Goal: Task Accomplishment & Management: Complete application form

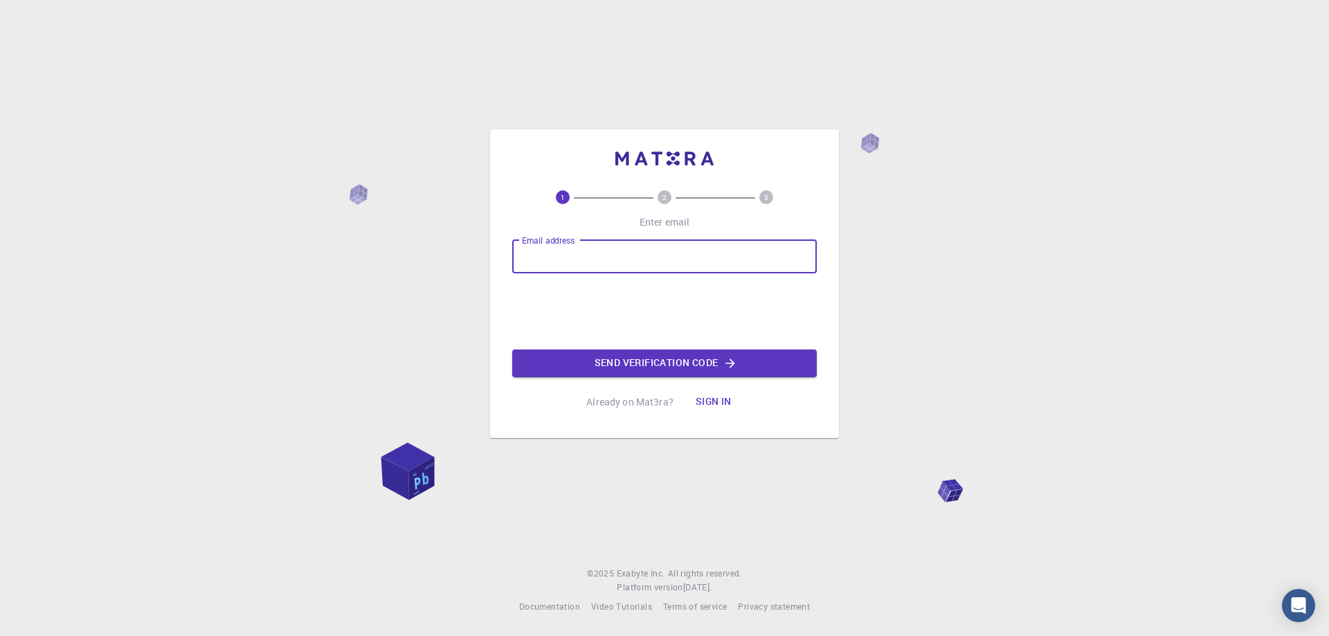
click at [575, 253] on input "Email address" at bounding box center [664, 256] width 305 height 33
type input "[EMAIL_ADDRESS][DOMAIN_NAME]"
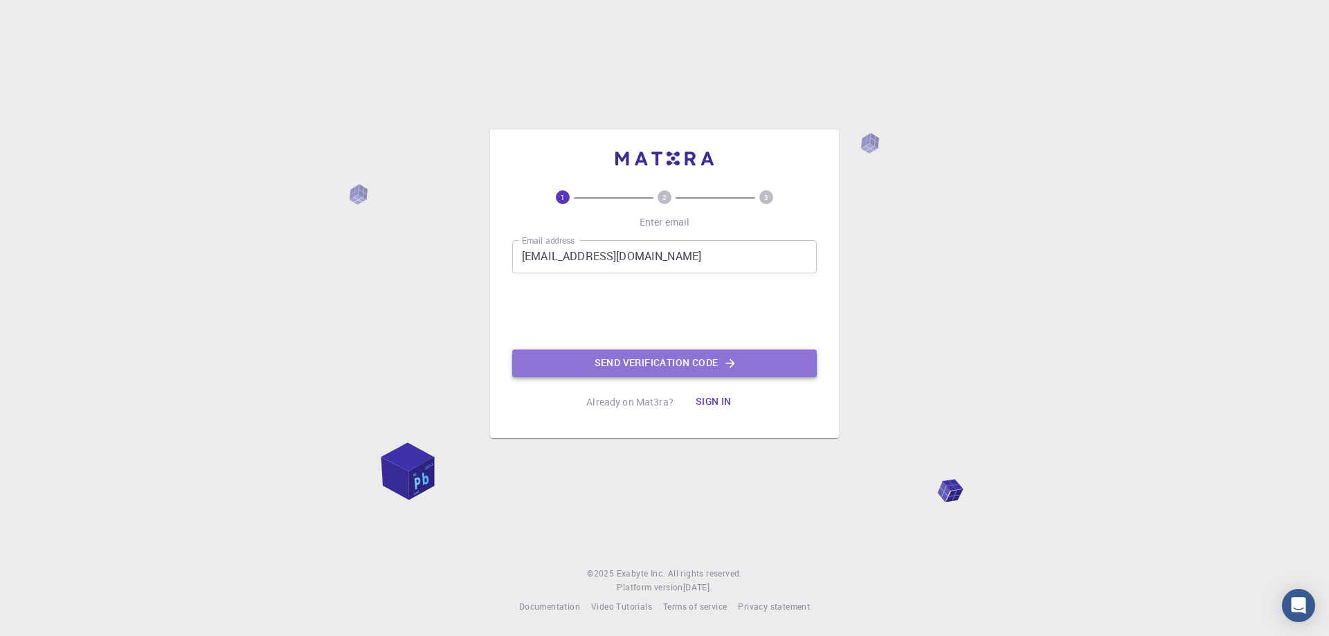
click at [593, 361] on button "Send verification code" at bounding box center [664, 364] width 305 height 28
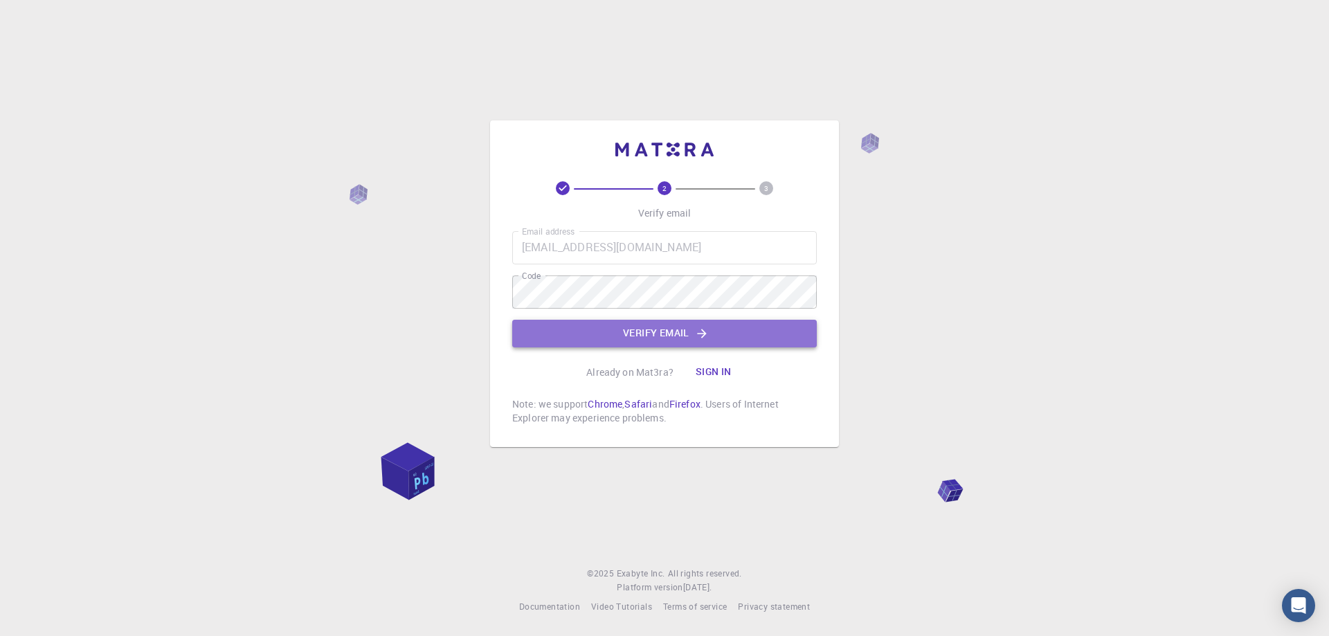
click at [654, 334] on button "Verify email" at bounding box center [664, 334] width 305 height 28
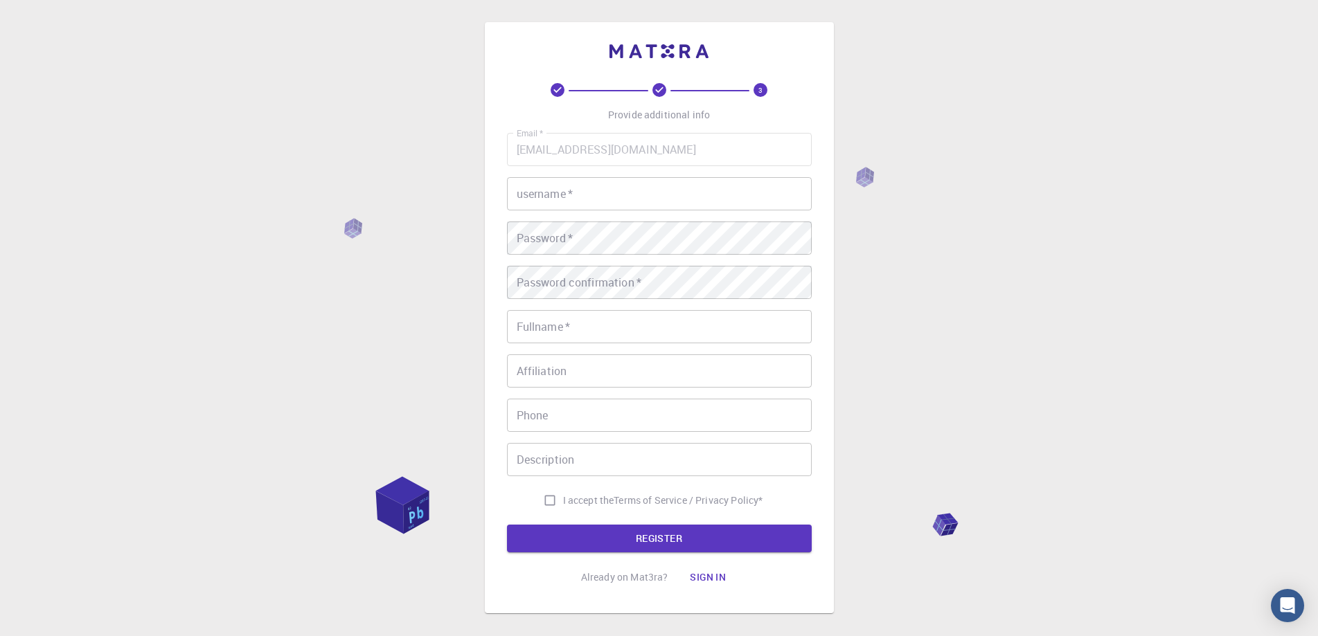
click at [580, 188] on input "username   *" at bounding box center [659, 193] width 305 height 33
type input "[PERSON_NAME]"
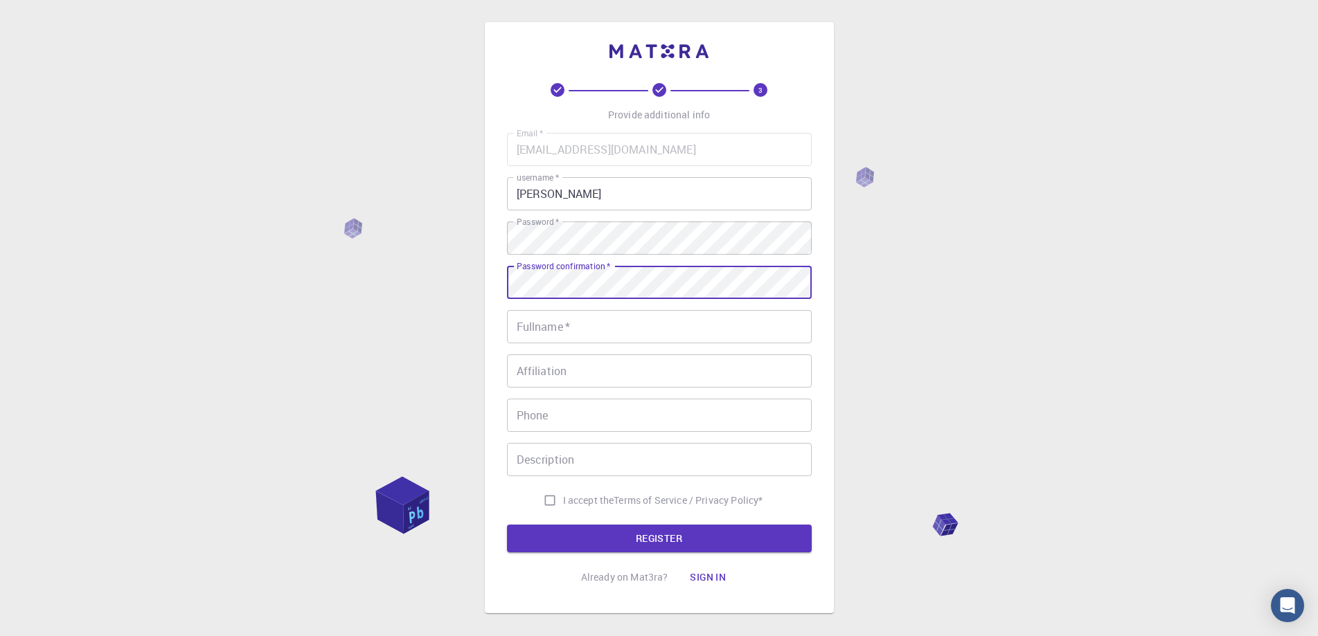
click at [621, 325] on input "Fullname   *" at bounding box center [659, 326] width 305 height 33
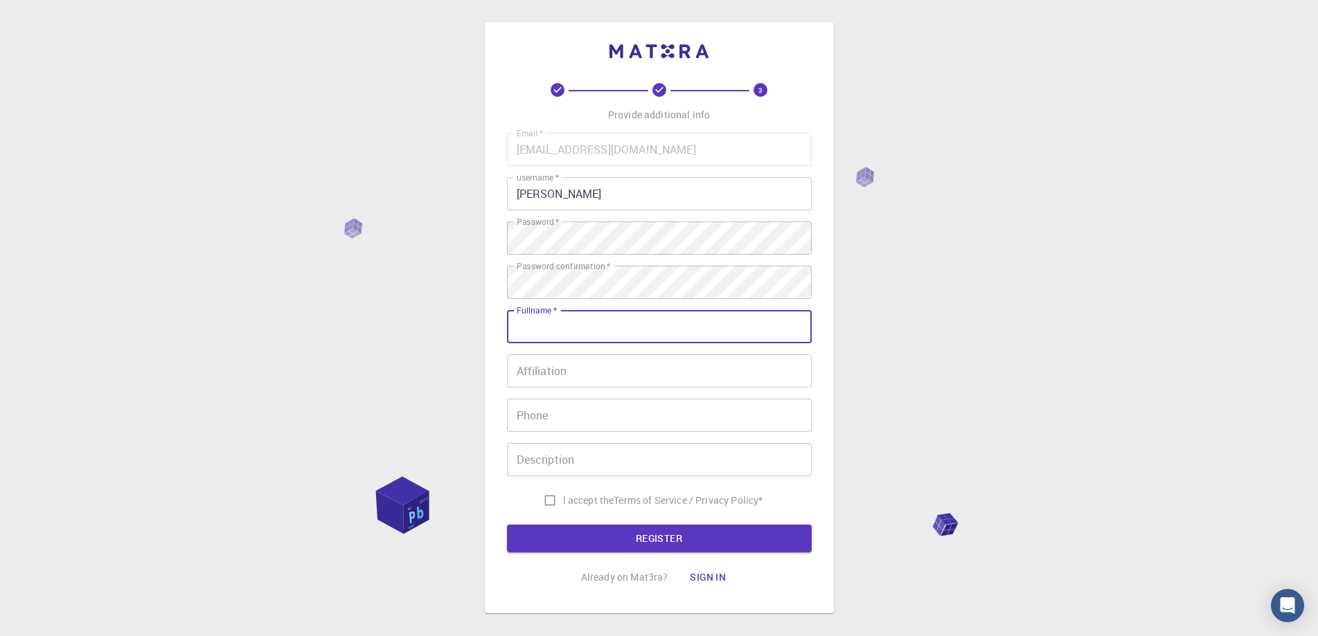
type input "[PERSON_NAME]"
click at [578, 375] on input "Affiliation" at bounding box center [659, 370] width 305 height 33
click at [1048, 371] on div "3 Provide additional info Email   * [EMAIL_ADDRESS][DOMAIN_NAME] Email   * user…" at bounding box center [659, 352] width 1318 height 705
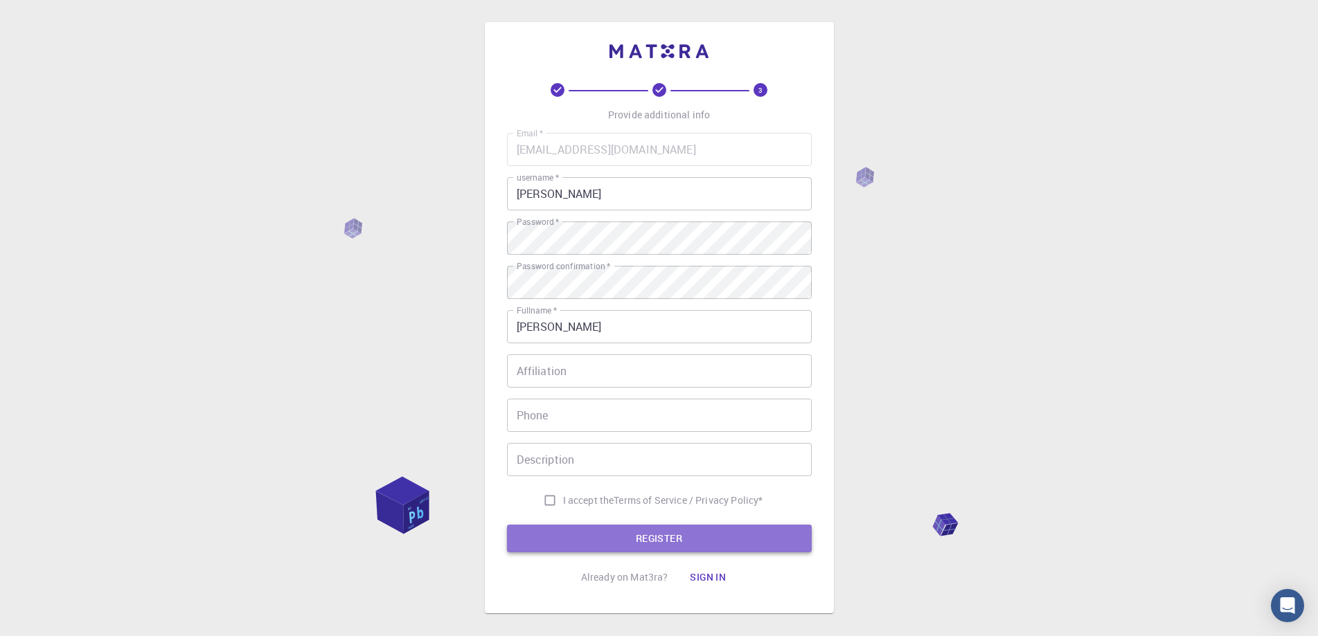
click at [693, 547] on button "REGISTER" at bounding box center [659, 539] width 305 height 28
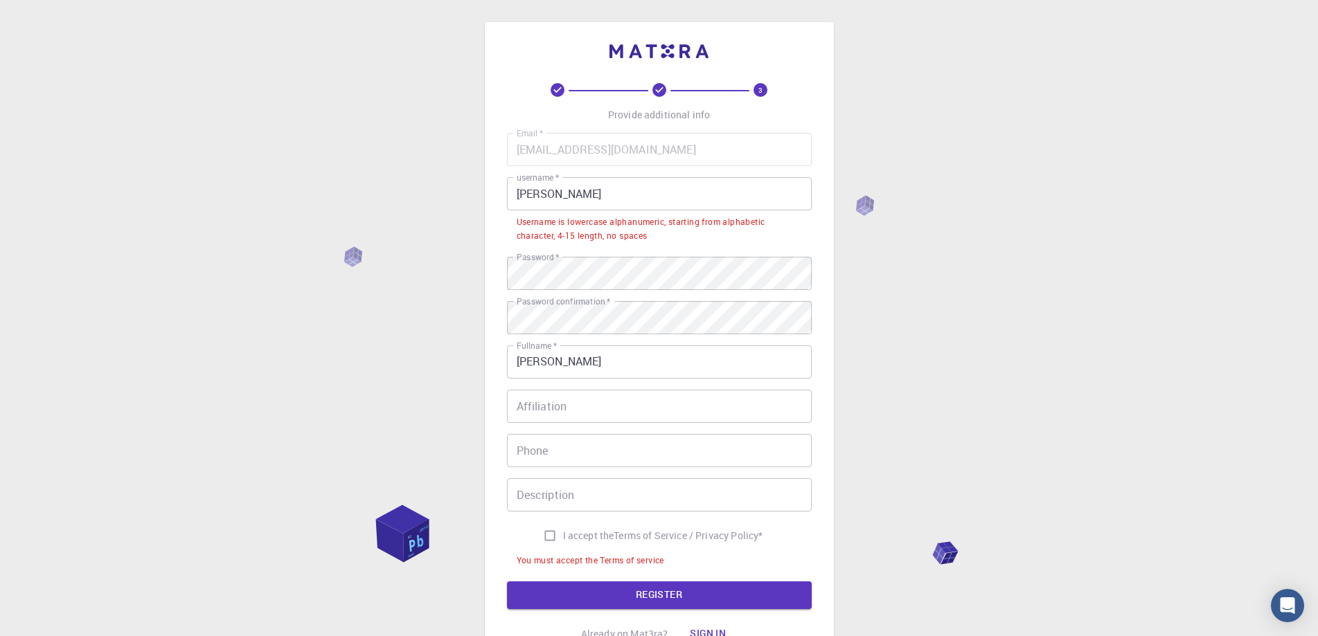
click at [512, 201] on input "[PERSON_NAME]" at bounding box center [659, 193] width 305 height 33
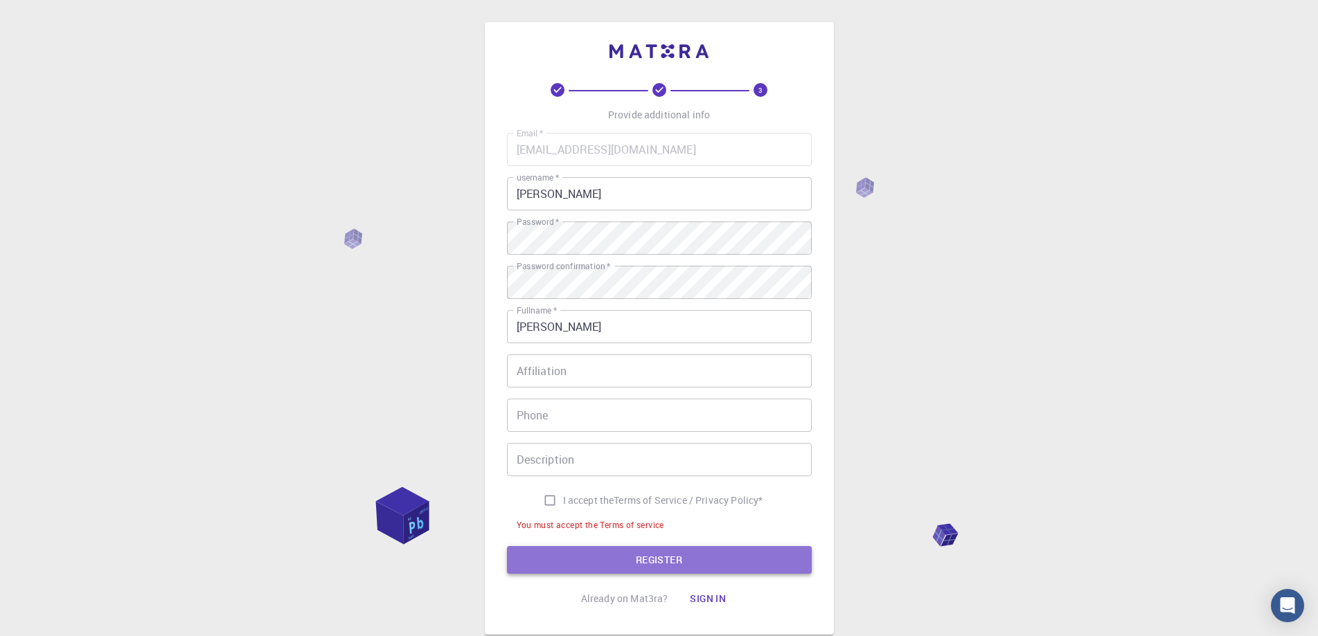
click at [654, 559] on button "REGISTER" at bounding box center [659, 560] width 305 height 28
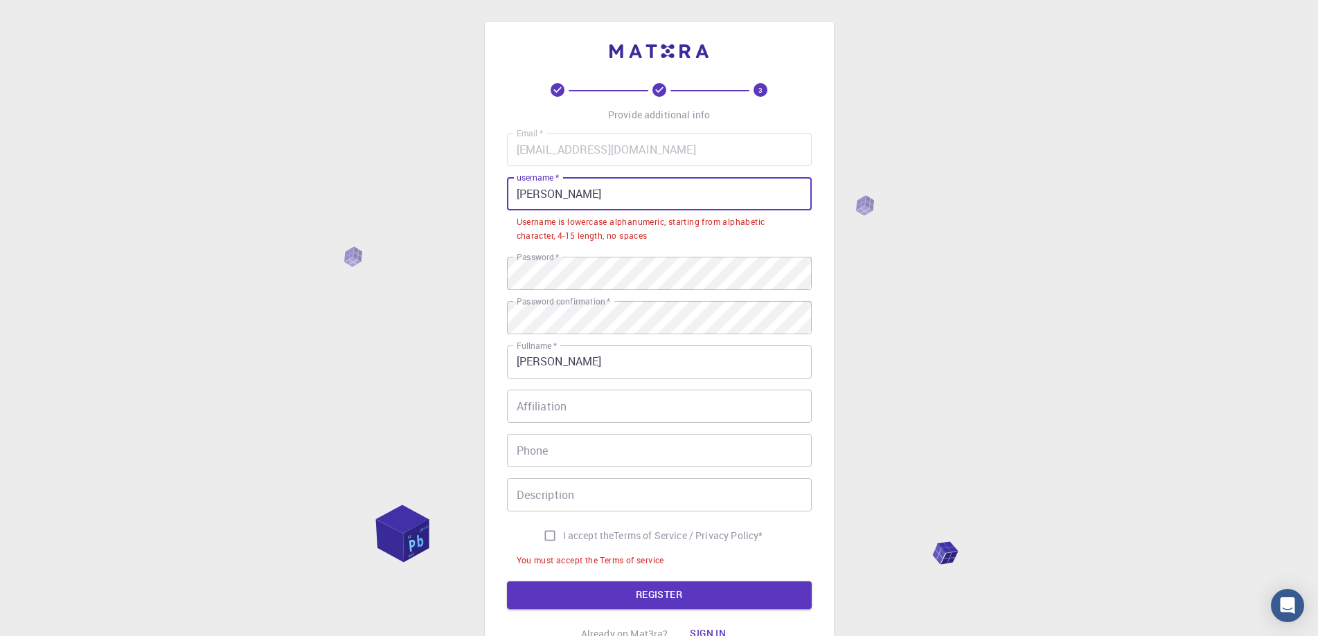
click at [657, 203] on input "[PERSON_NAME]" at bounding box center [659, 193] width 305 height 33
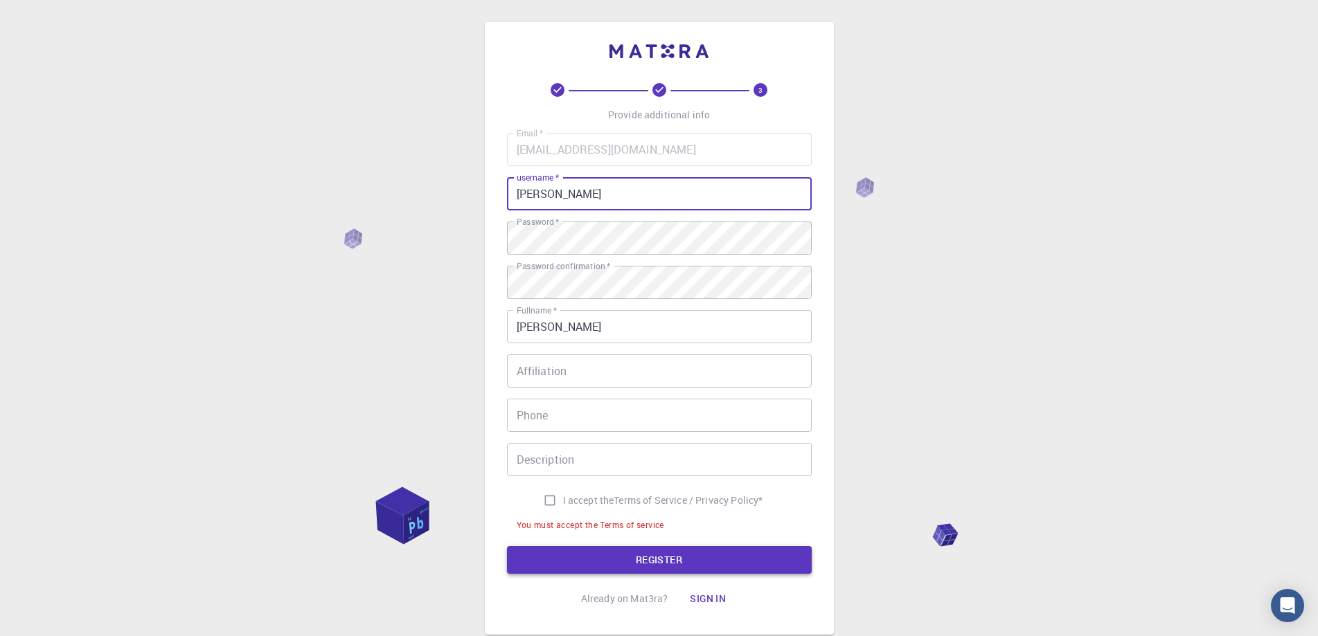
click at [664, 562] on button "REGISTER" at bounding box center [659, 560] width 305 height 28
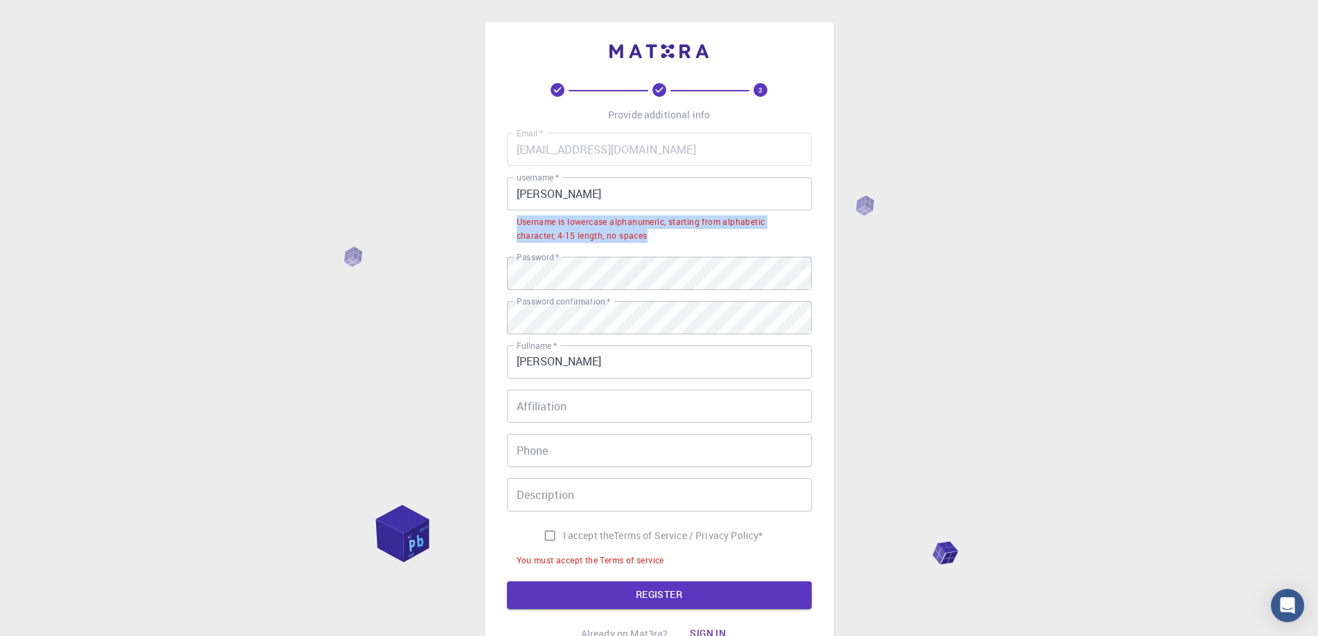
drag, startPoint x: 662, startPoint y: 240, endPoint x: 513, endPoint y: 226, distance: 149.6
click at [513, 226] on li "Username is lowercase alphanumeric, starting from alphabetic character, 4-15 le…" at bounding box center [659, 227] width 305 height 35
copy div "Username is lowercase alphanumeric, starting from alphabetic character, 4-15 le…"
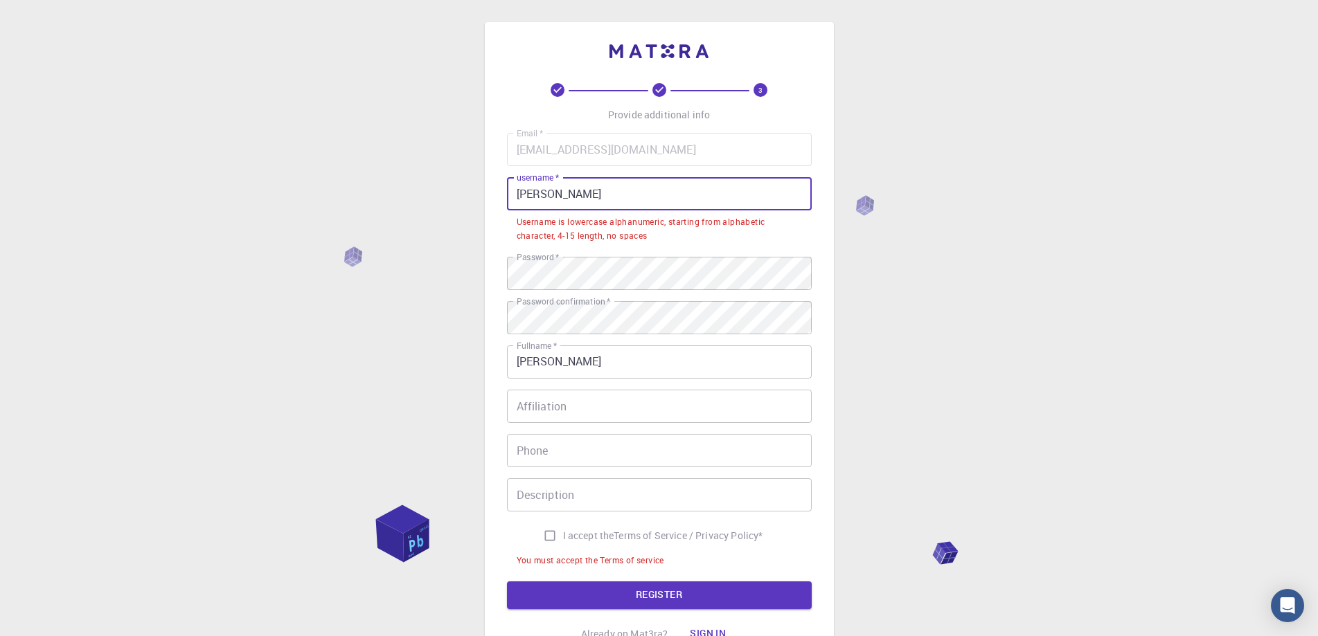
click at [544, 193] on input "[PERSON_NAME]" at bounding box center [659, 193] width 305 height 33
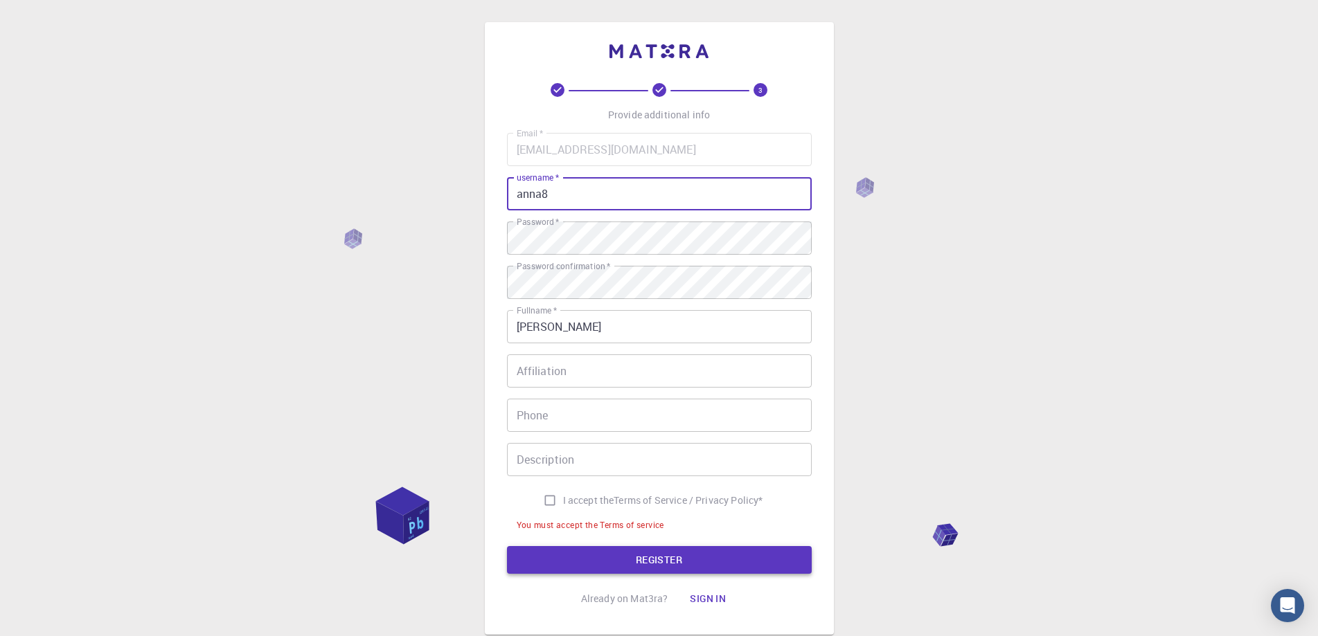
type input "anna8"
click at [586, 551] on button "REGISTER" at bounding box center [659, 560] width 305 height 28
click at [541, 496] on input "I accept the Terms of Service / Privacy Policy *" at bounding box center [550, 500] width 26 height 26
checkbox input "true"
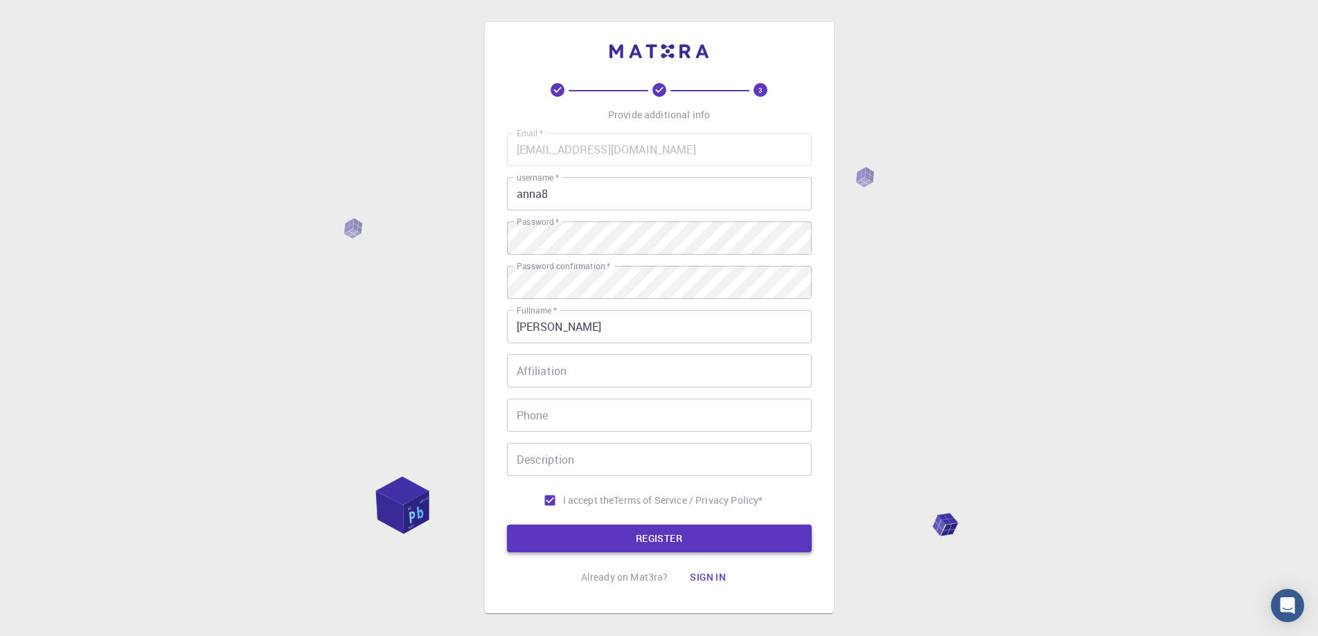
click at [643, 534] on button "REGISTER" at bounding box center [659, 539] width 305 height 28
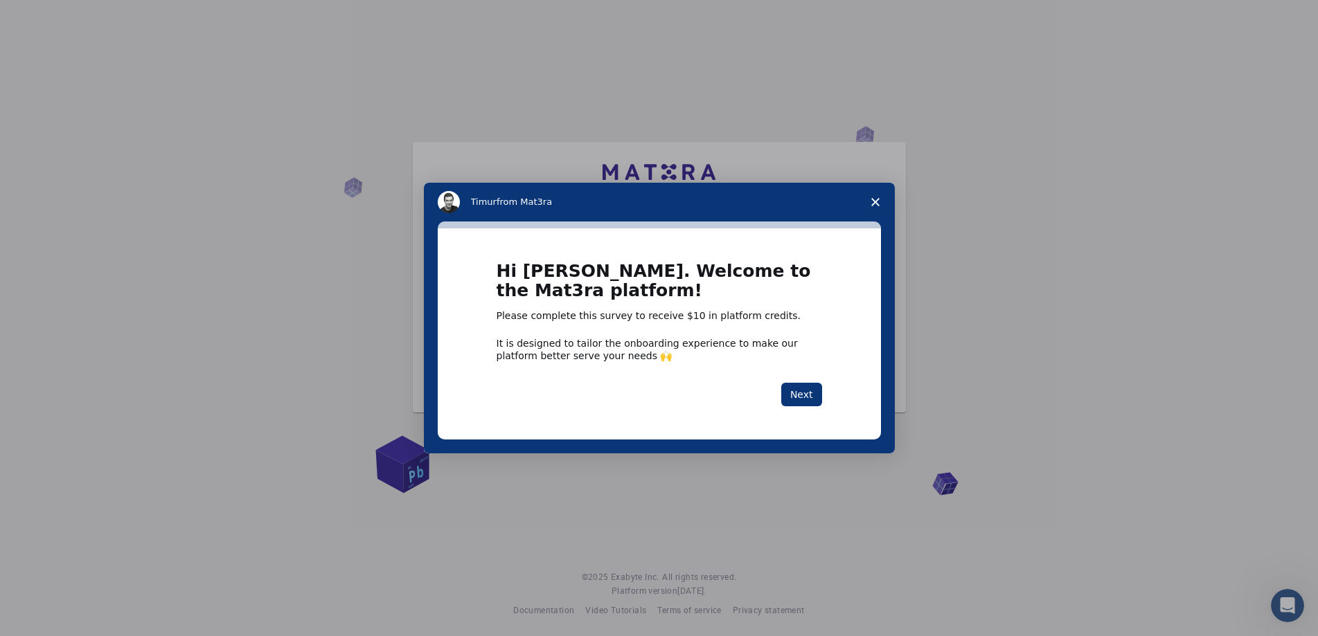
scroll to position [19, 0]
click at [813, 389] on button "Next" at bounding box center [801, 395] width 41 height 24
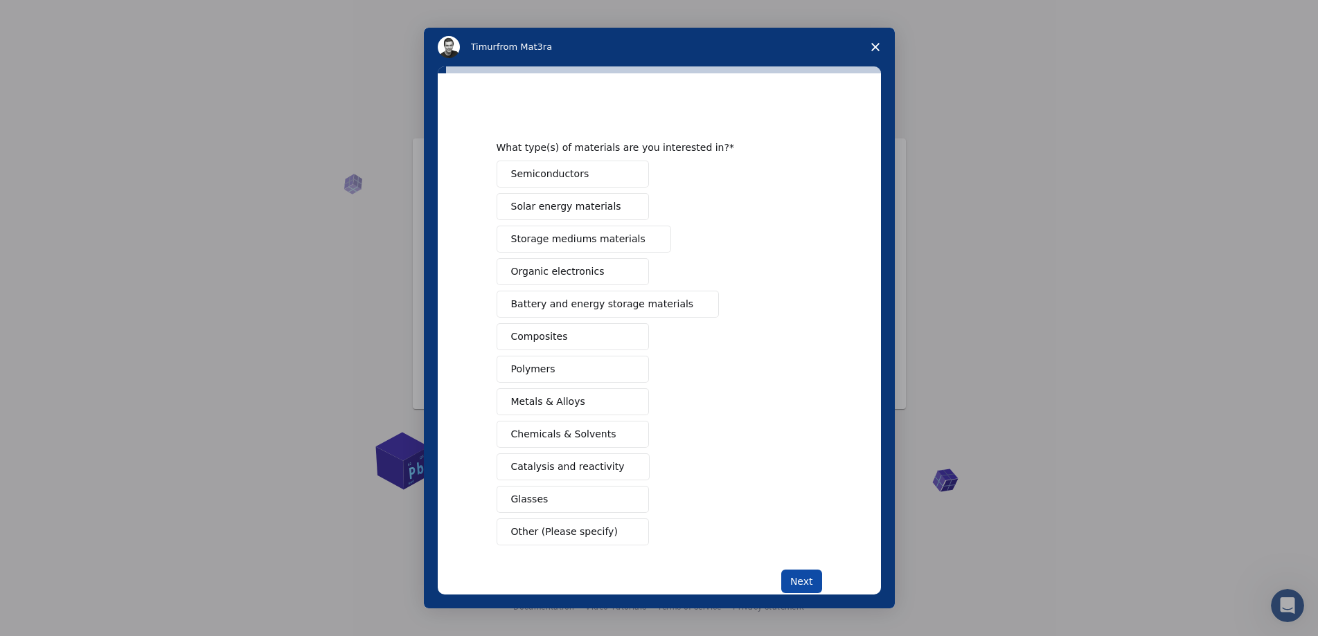
click at [785, 581] on button "Next" at bounding box center [801, 582] width 41 height 24
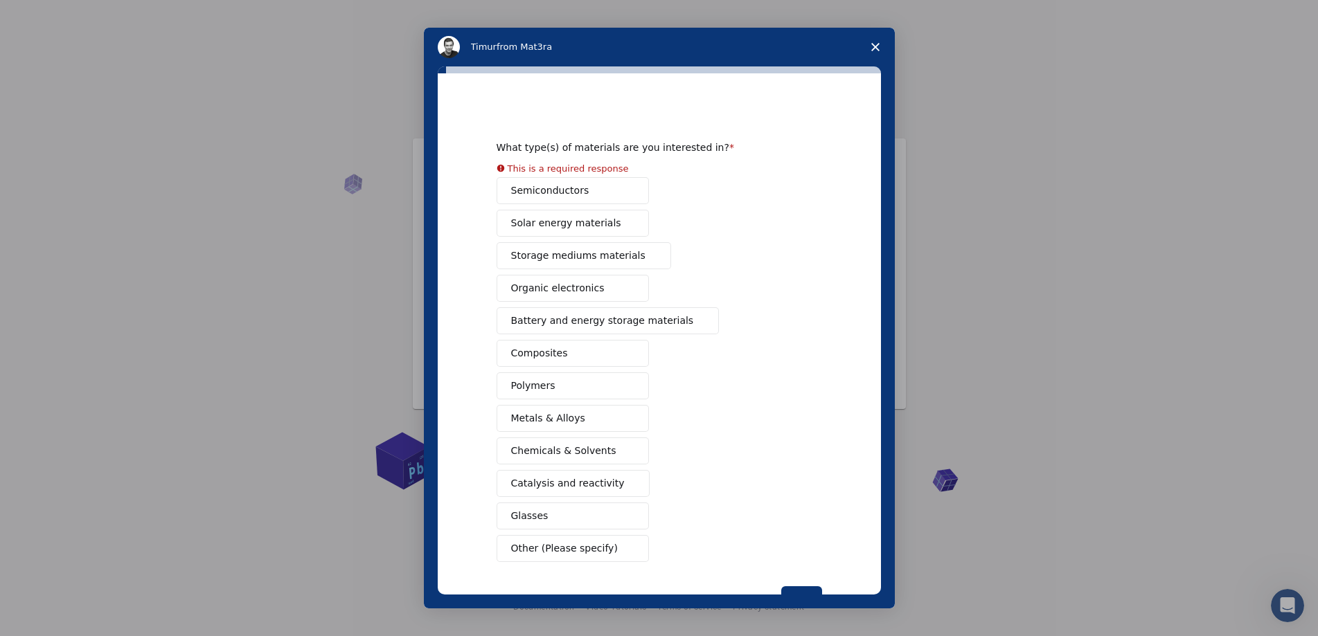
click at [545, 197] on div "Semiconductors Solar energy materials Storage mediums materials Organic electro…" at bounding box center [658, 369] width 325 height 385
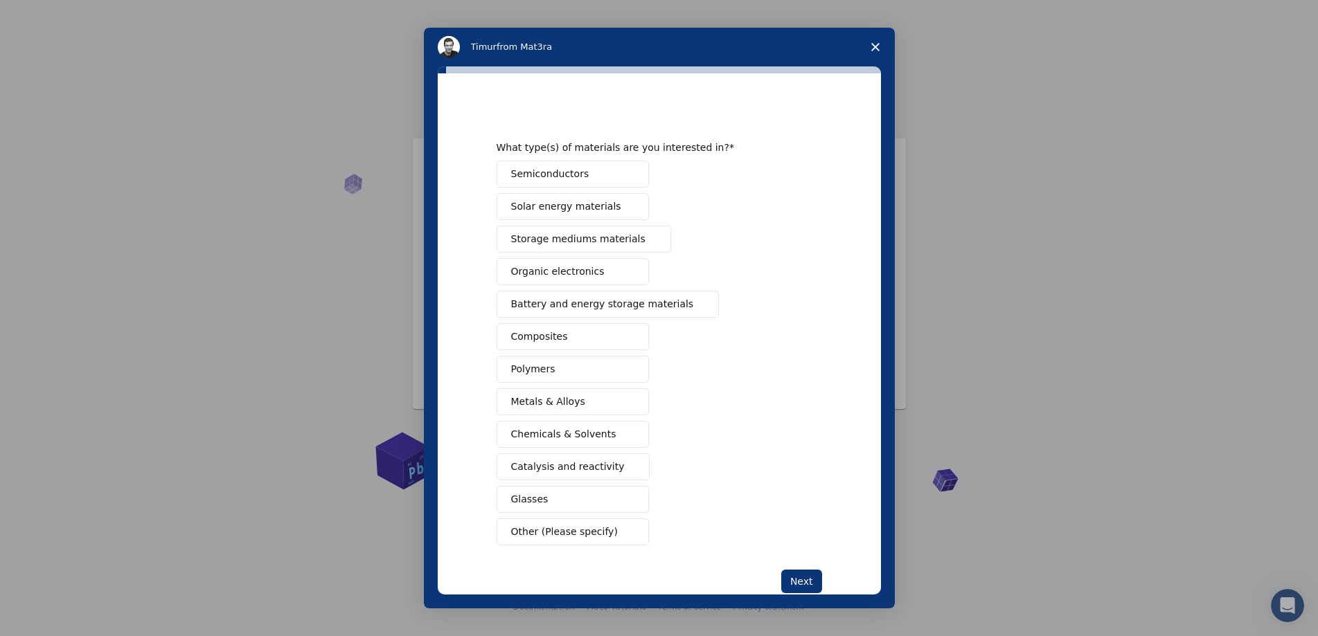
click at [565, 181] on span "Semiconductors" at bounding box center [550, 174] width 78 height 15
click at [562, 208] on span "Solar energy materials" at bounding box center [566, 206] width 110 height 15
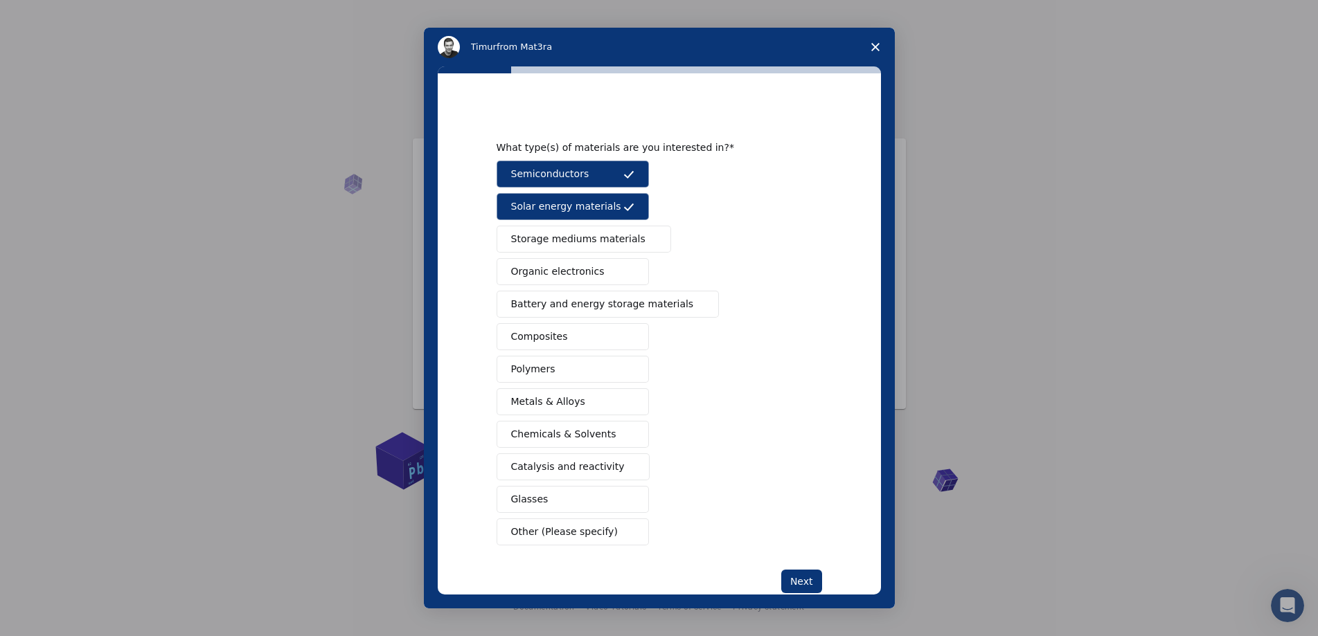
click at [562, 242] on span "Storage mediums materials" at bounding box center [578, 239] width 134 height 15
click at [558, 281] on button "Organic electronics" at bounding box center [572, 271] width 152 height 27
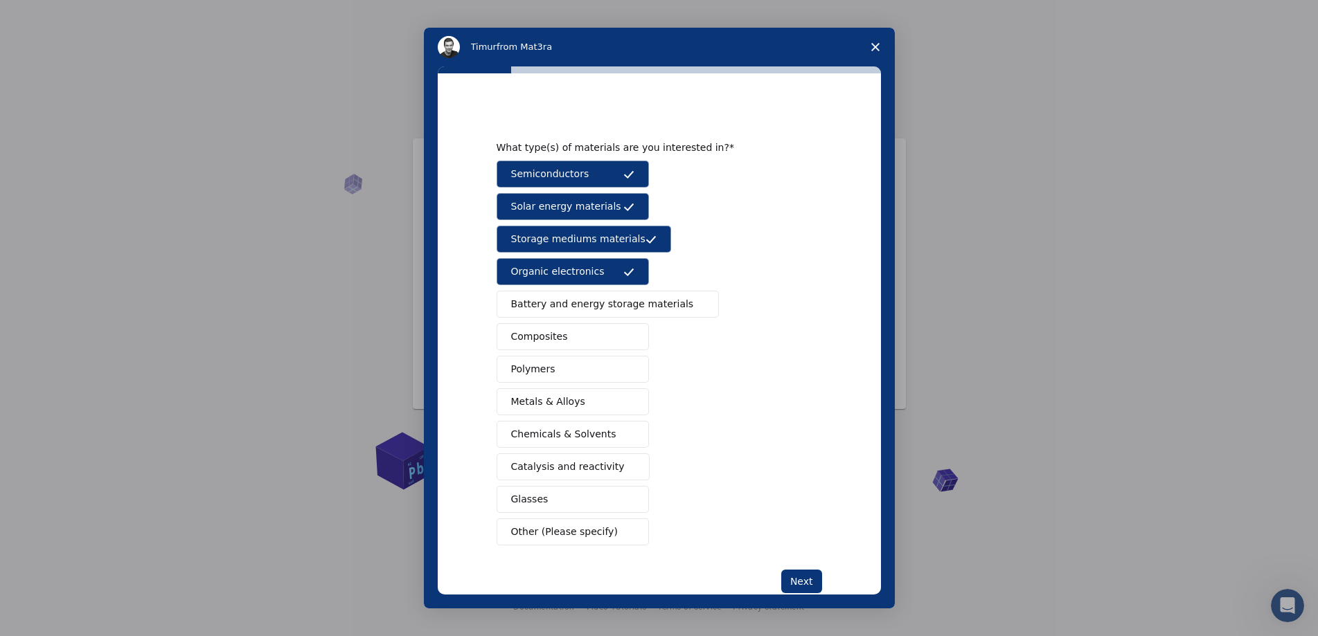
click at [563, 307] on span "Battery and energy storage materials" at bounding box center [602, 304] width 183 height 15
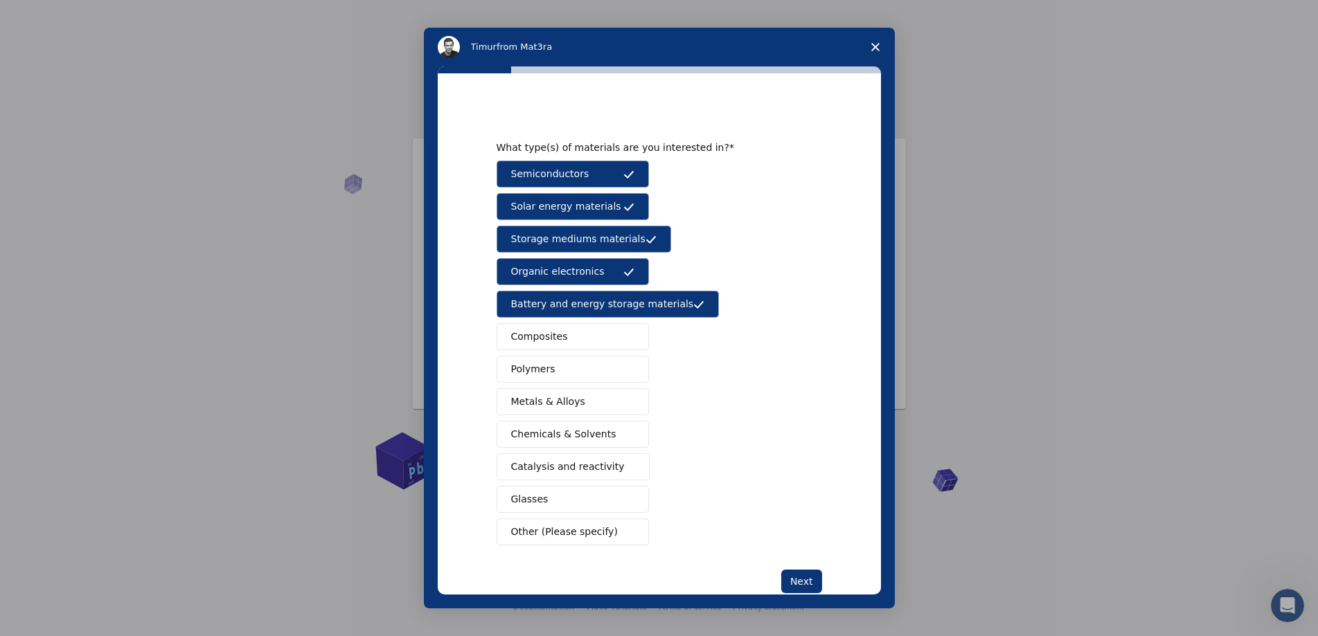
click at [531, 335] on span "Composites" at bounding box center [539, 337] width 57 height 15
click at [535, 375] on span "Polymers" at bounding box center [533, 369] width 44 height 15
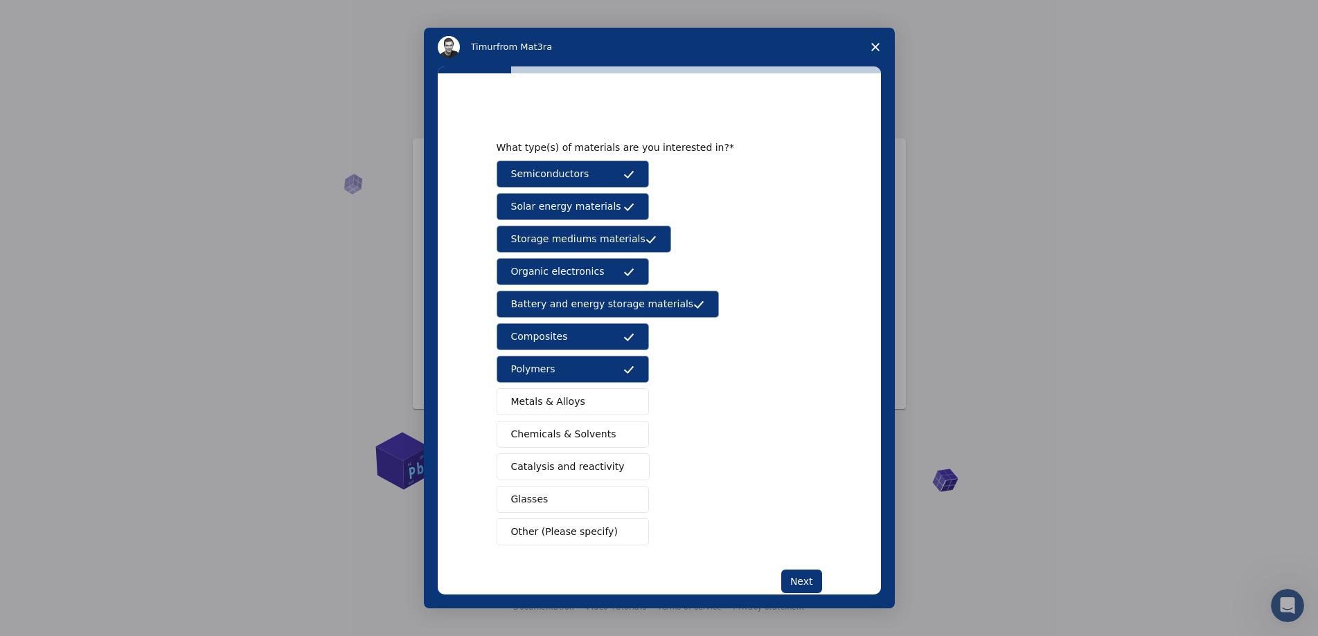
click at [572, 376] on button "Polymers" at bounding box center [572, 369] width 152 height 27
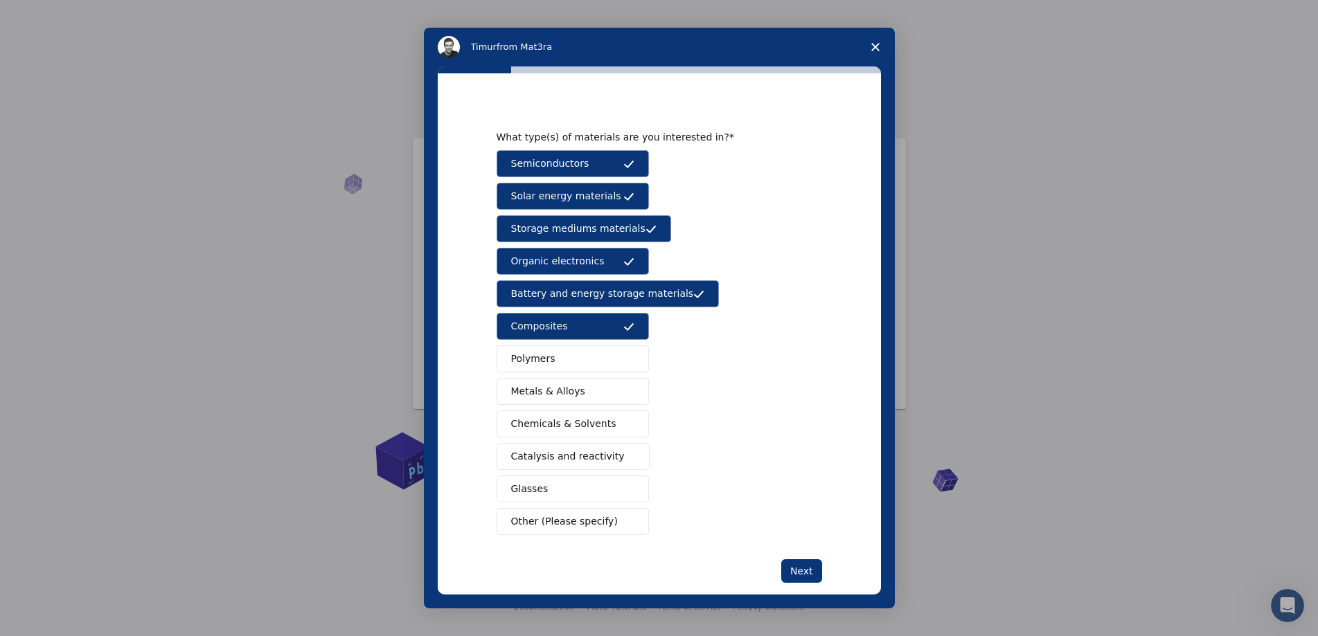
scroll to position [0, 0]
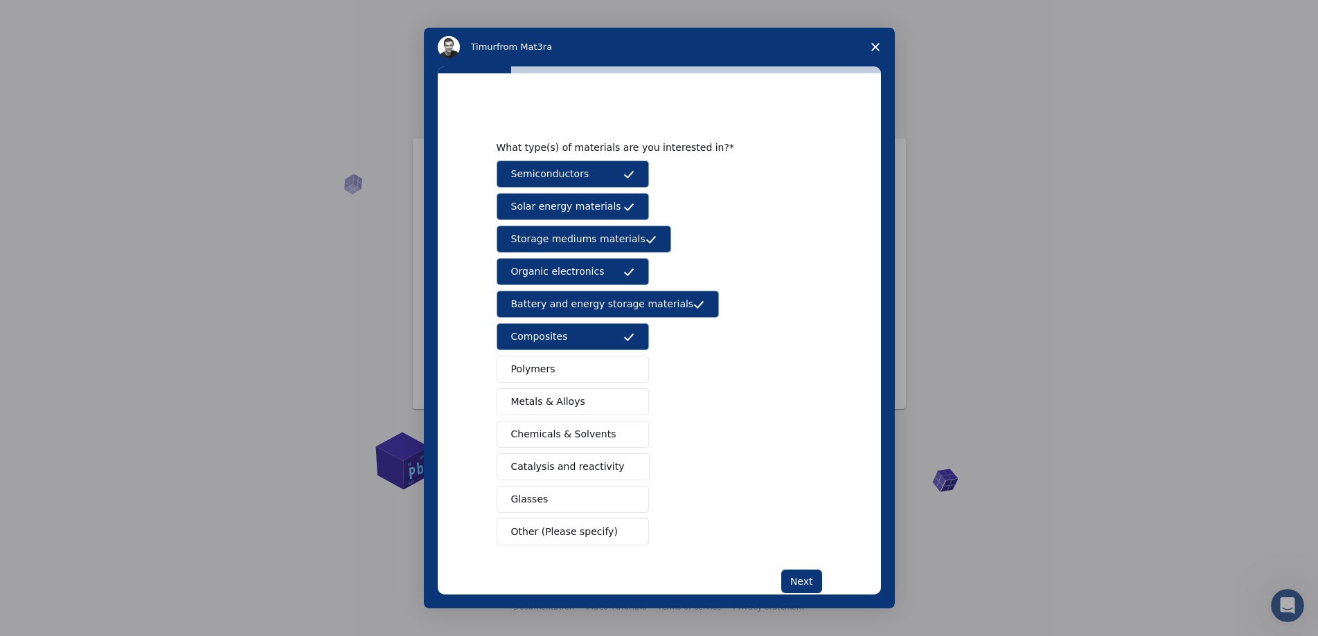
click at [568, 403] on span "Metals & Alloys" at bounding box center [548, 402] width 74 height 15
click at [782, 582] on button "Next" at bounding box center [801, 582] width 41 height 24
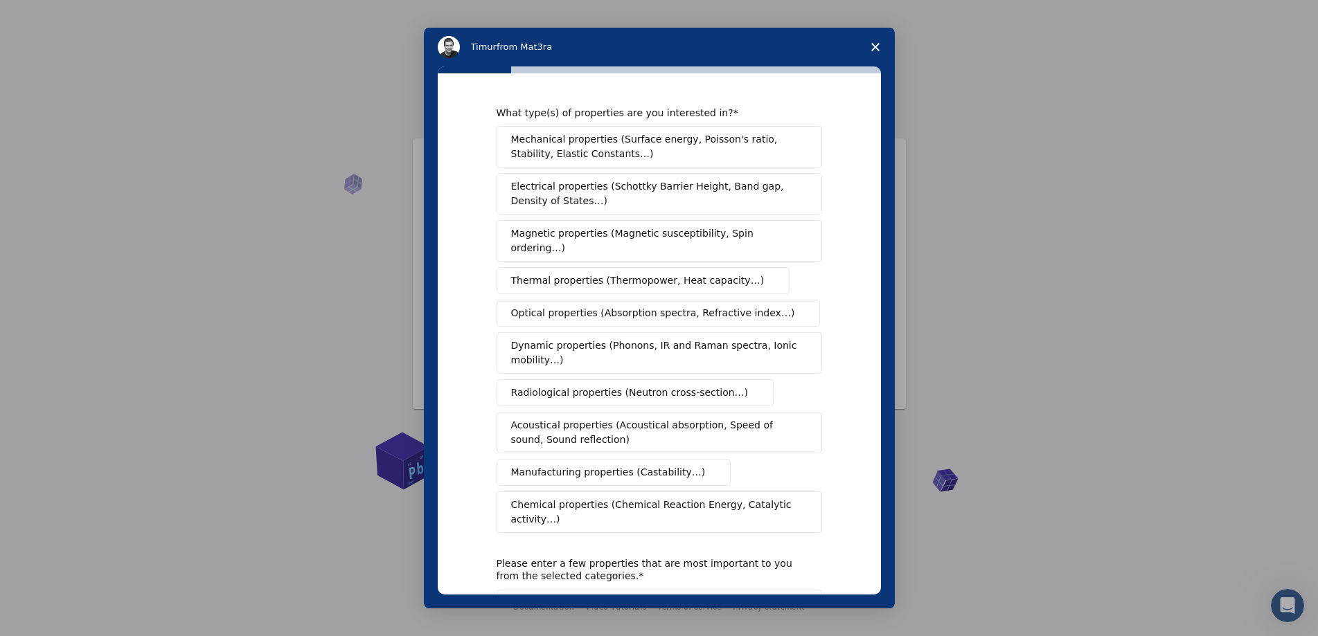
scroll to position [104, 0]
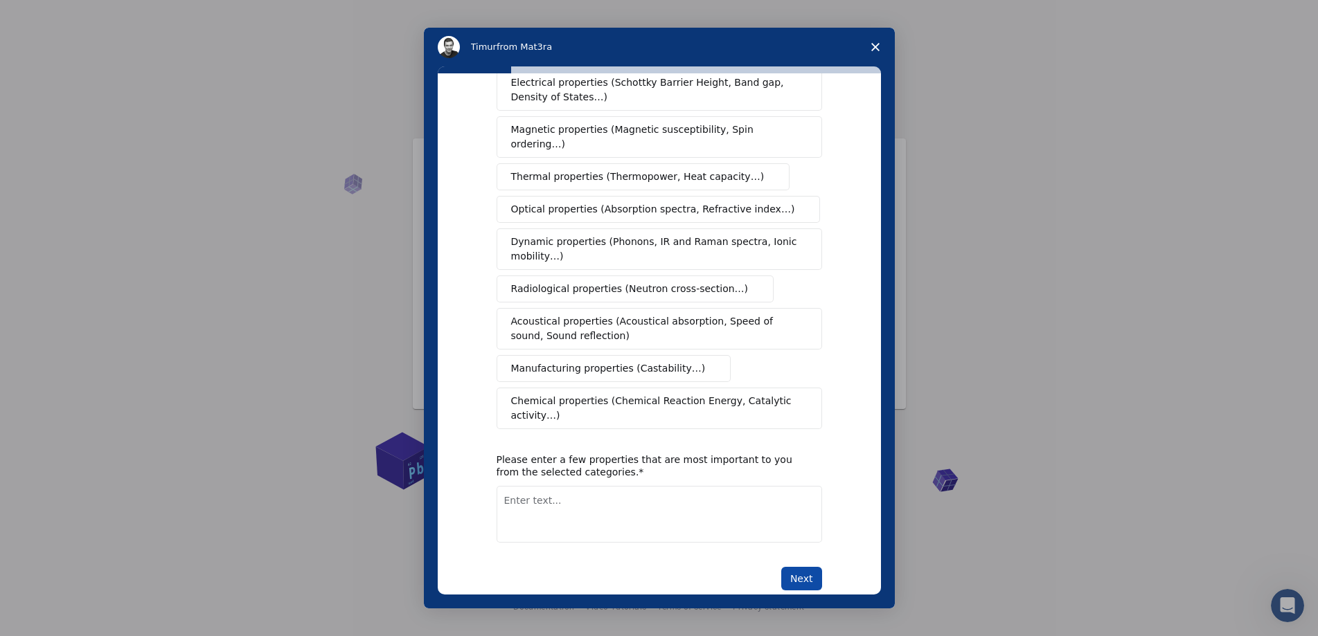
click at [807, 567] on button "Next" at bounding box center [801, 579] width 41 height 24
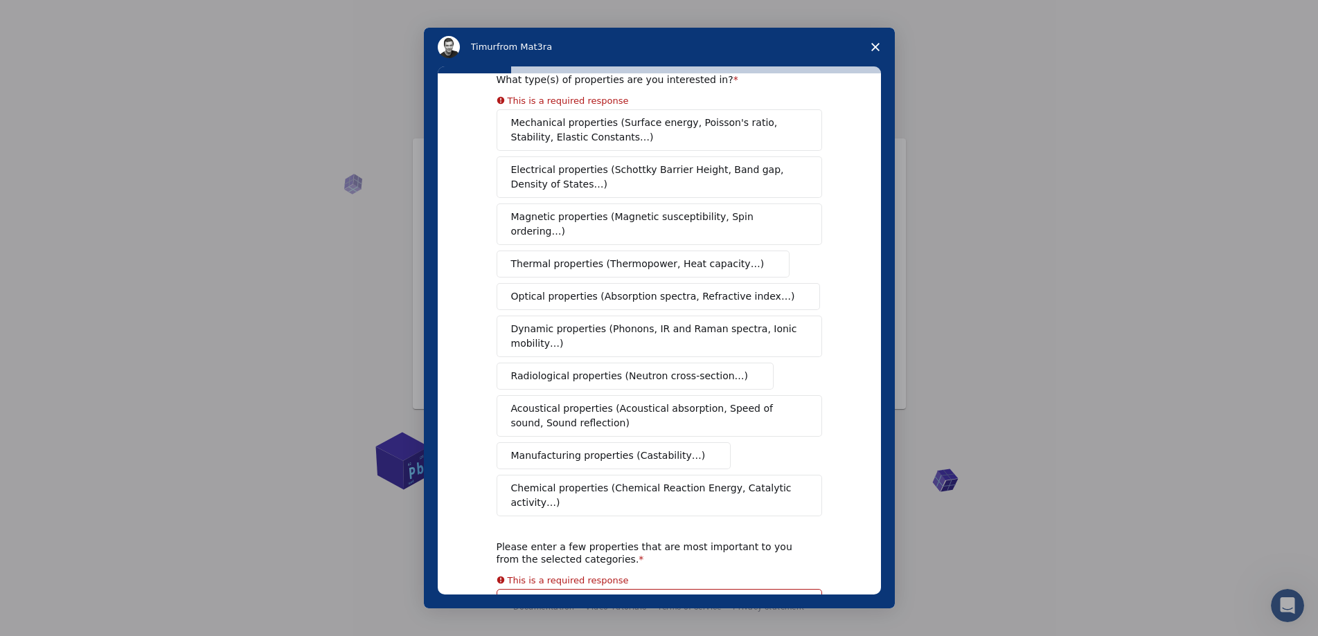
scroll to position [0, 0]
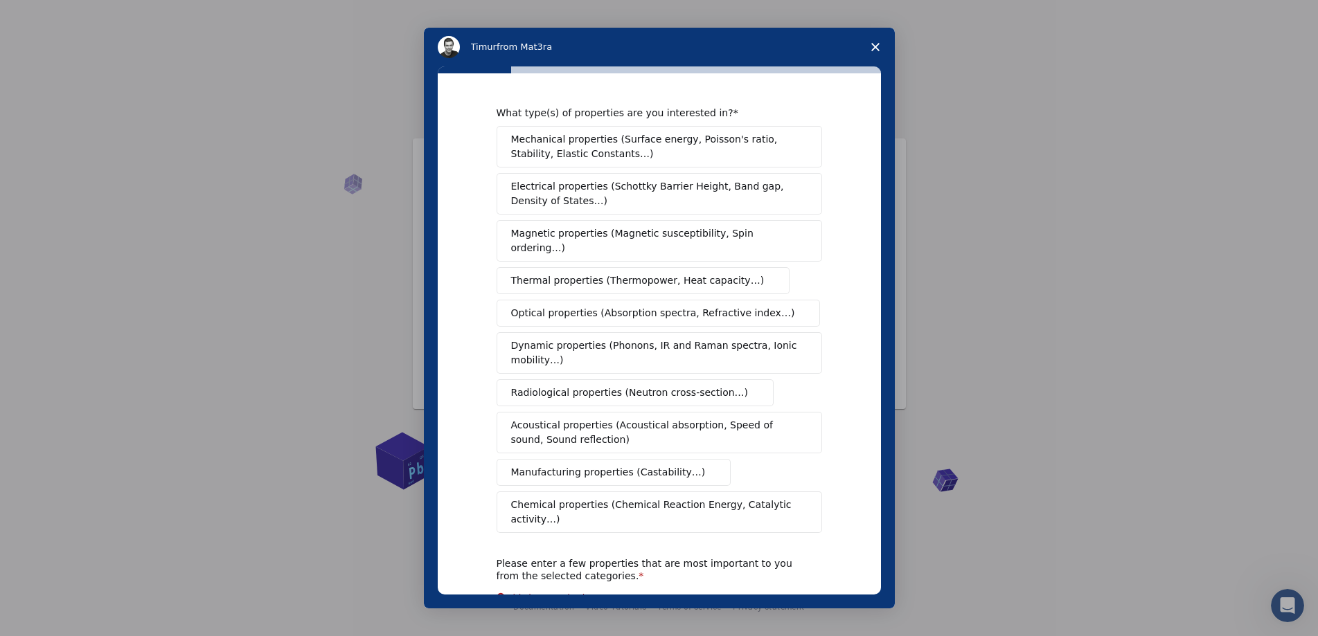
click at [555, 166] on button "Mechanical properties (Surface energy, Poisson's ratio, Stability, Elastic Cons…" at bounding box center [658, 147] width 325 height 42
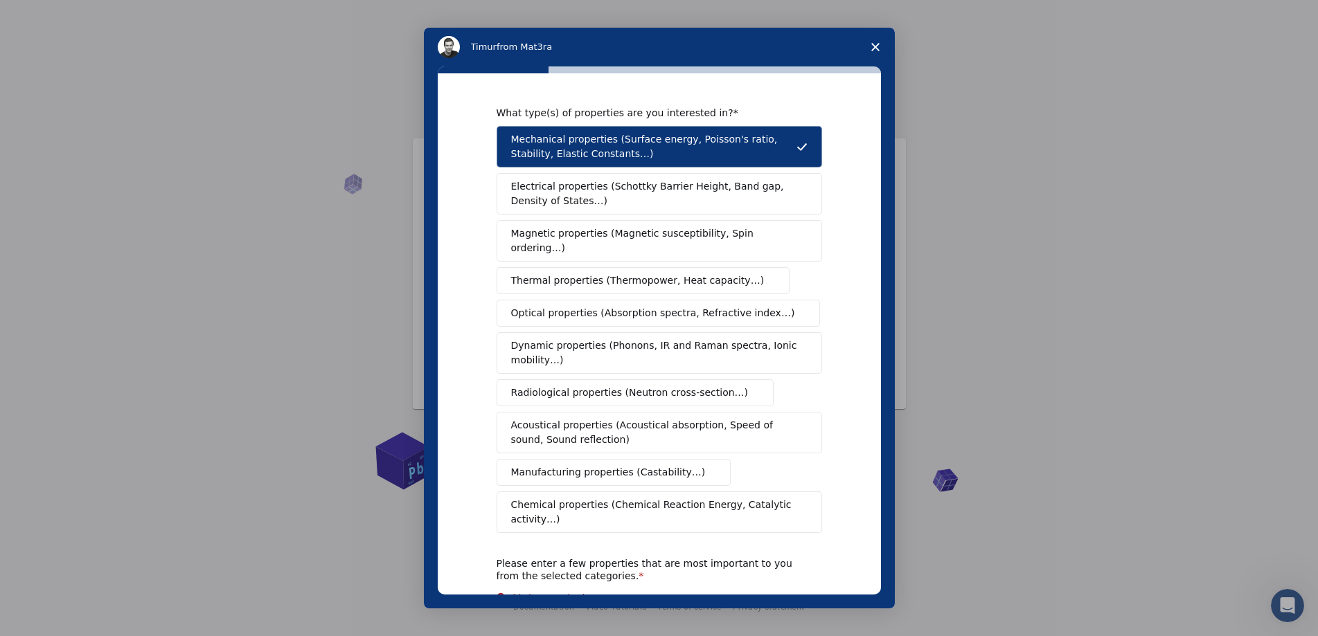
click at [589, 210] on button "Electrical properties (Schottky Barrier Height, Band gap, Density of States…)" at bounding box center [658, 194] width 325 height 42
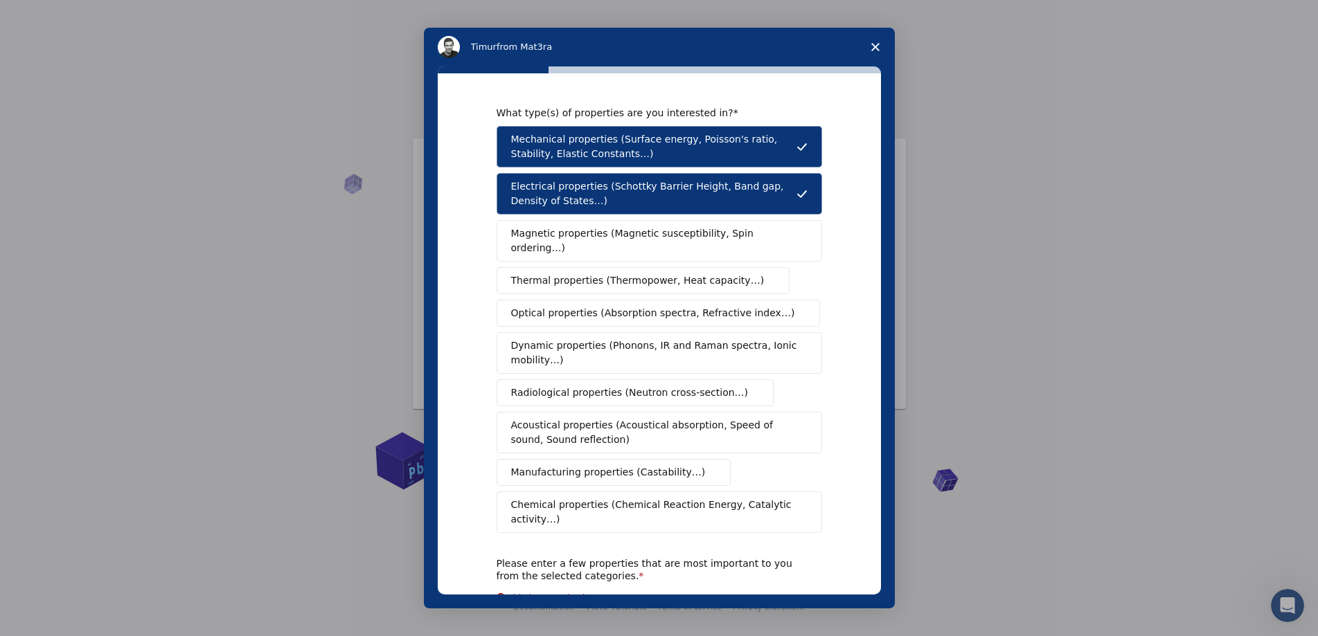
click at [603, 232] on span "Magnetic properties (Magnetic susceptibility, Spin ordering…)" at bounding box center [654, 240] width 286 height 29
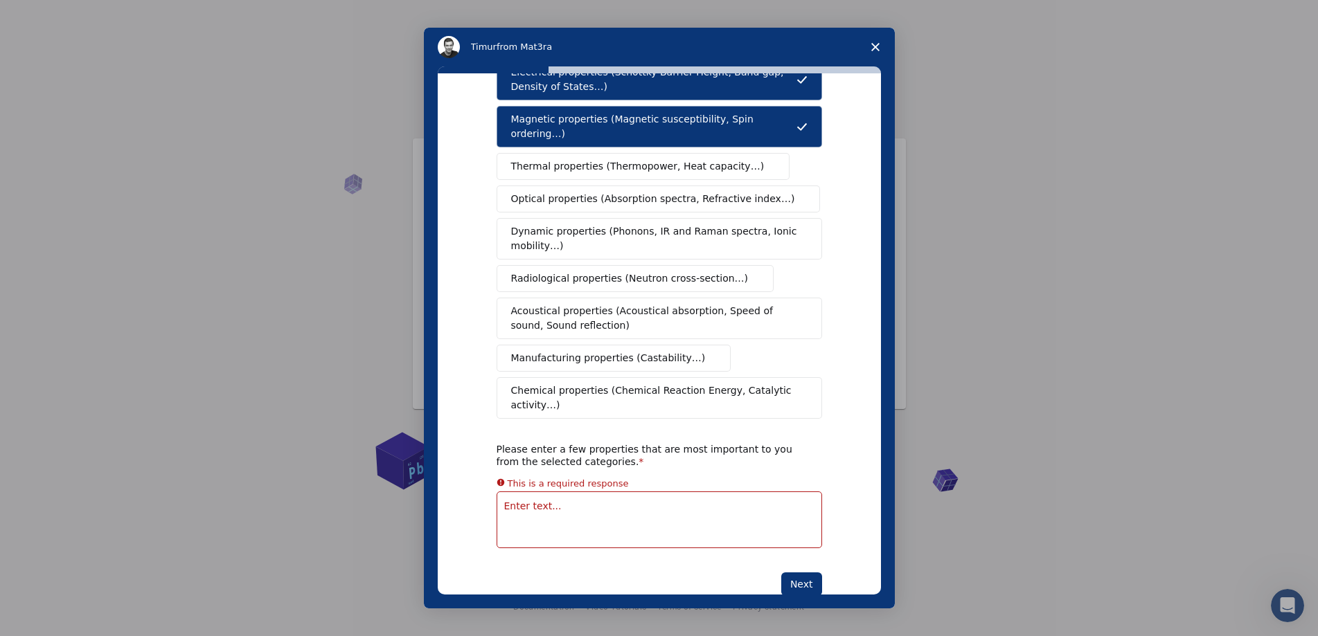
scroll to position [120, 0]
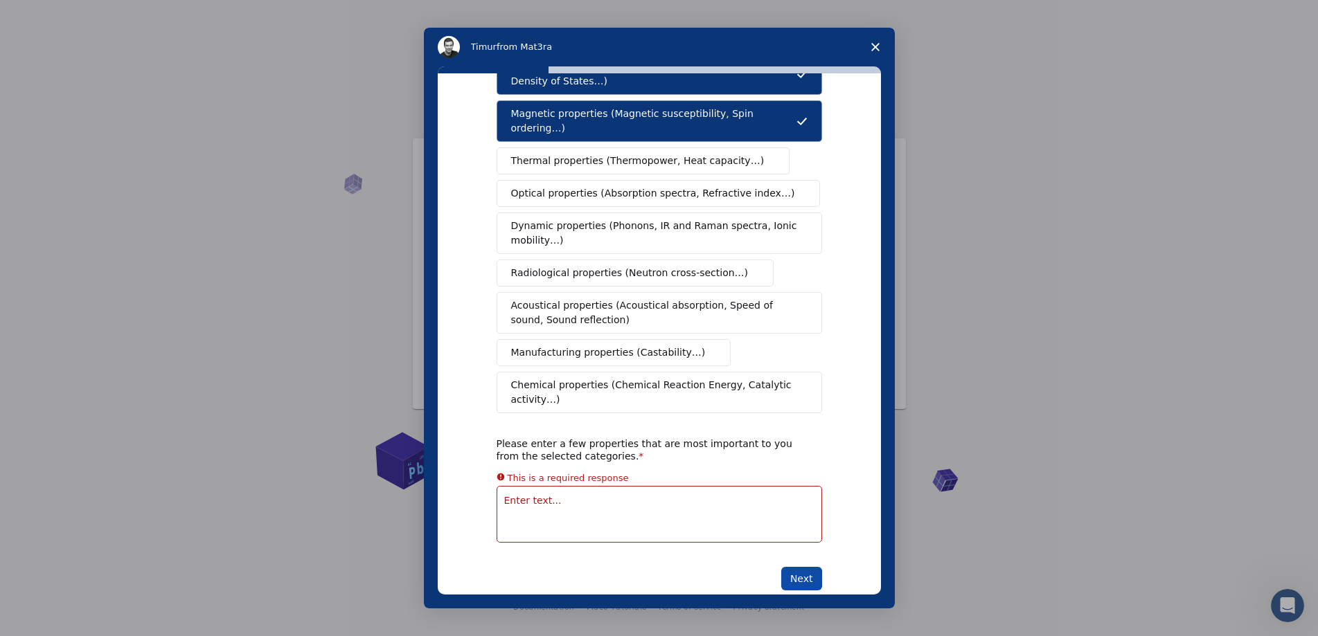
click at [784, 567] on button "Next" at bounding box center [801, 579] width 41 height 24
click at [798, 567] on button "Next" at bounding box center [801, 579] width 41 height 24
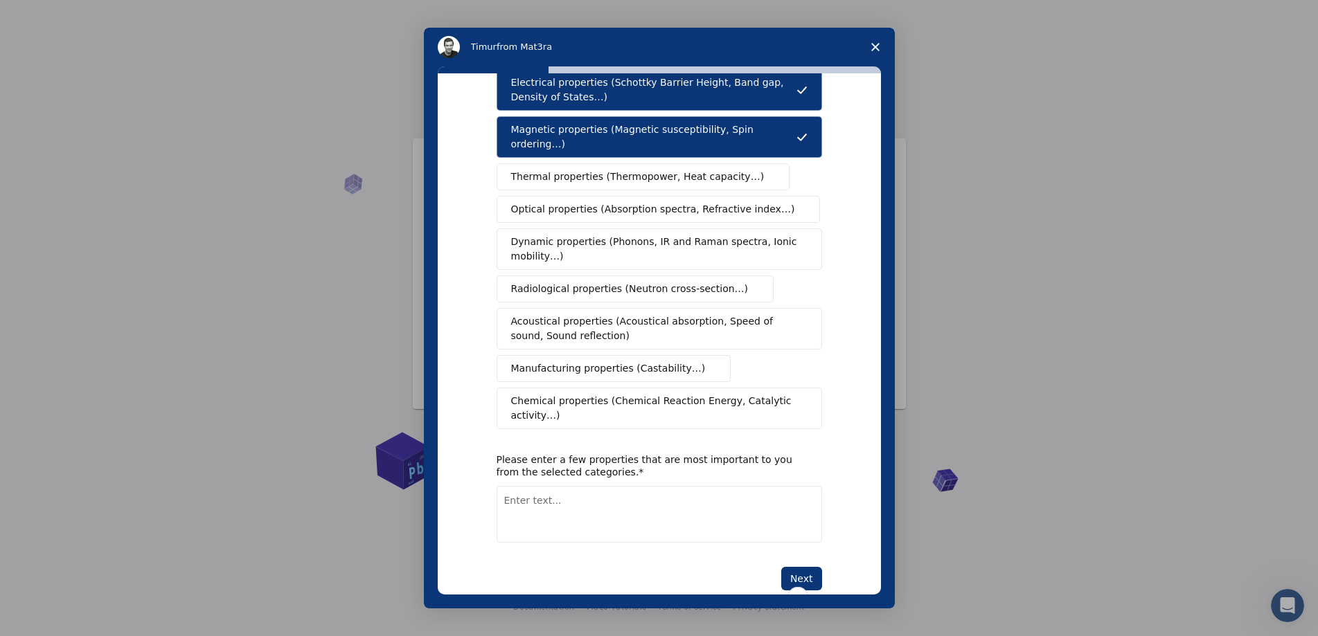
scroll to position [104, 0]
click at [629, 489] on textarea "To enrich screen reader interactions, please activate Accessibility in Grammarl…" at bounding box center [658, 514] width 325 height 57
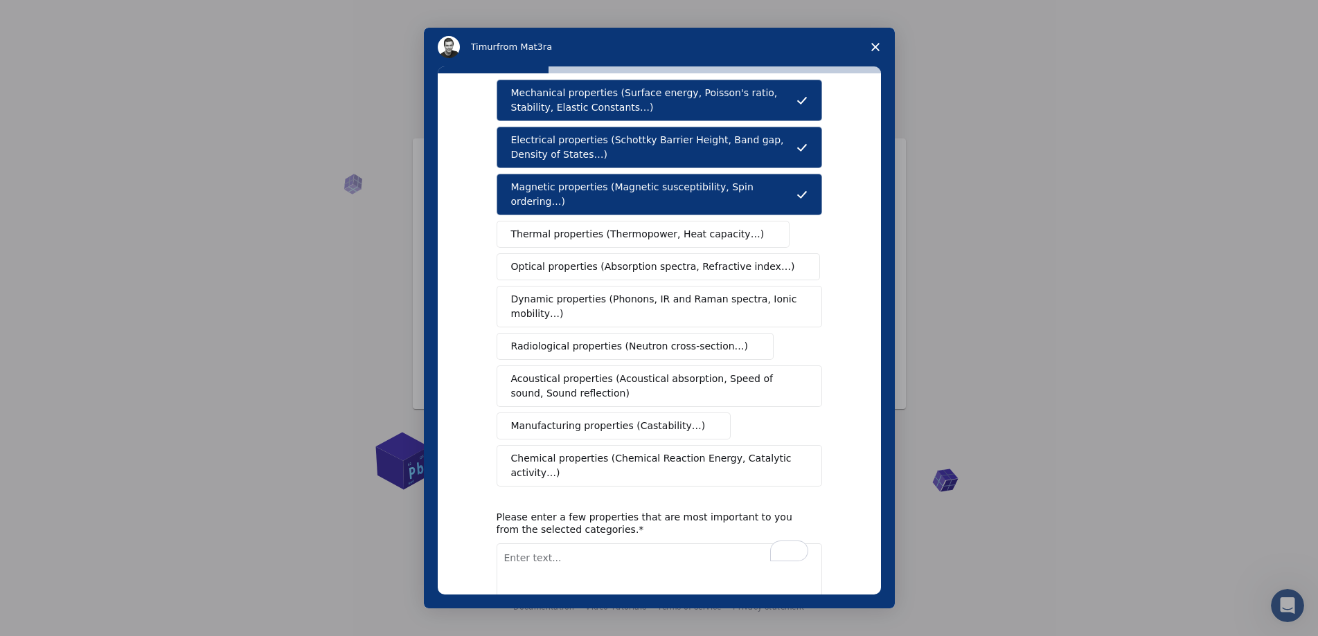
scroll to position [0, 0]
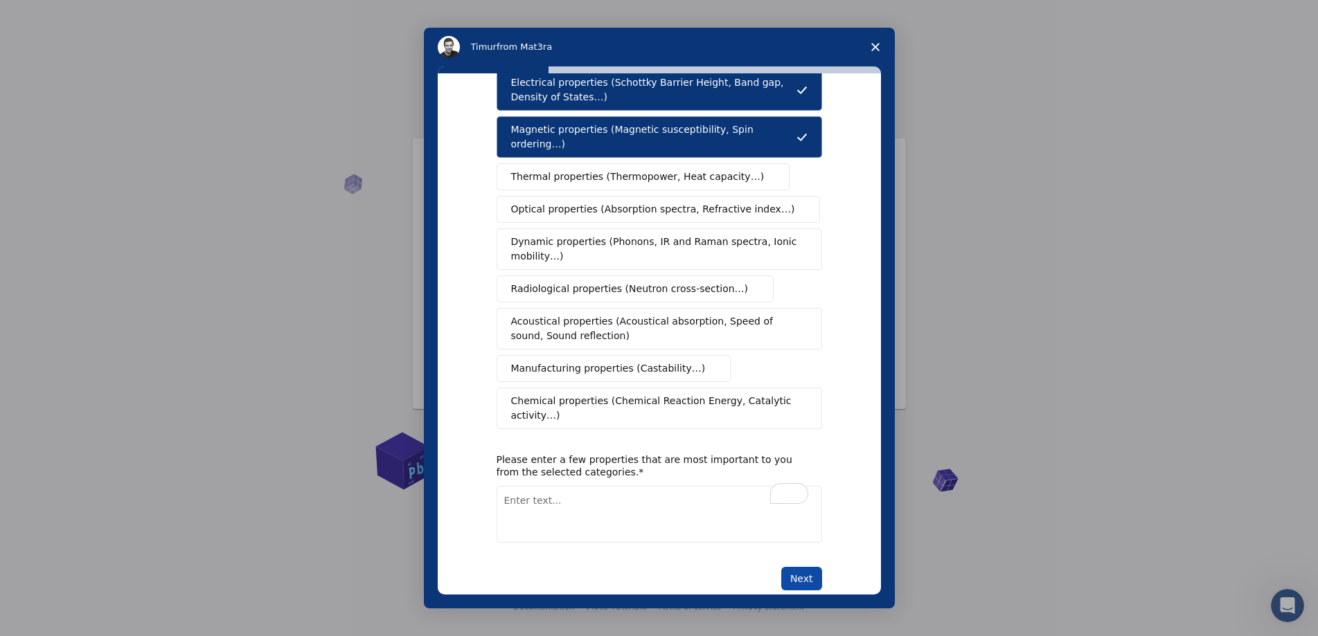
click at [814, 567] on button "Next" at bounding box center [801, 579] width 41 height 24
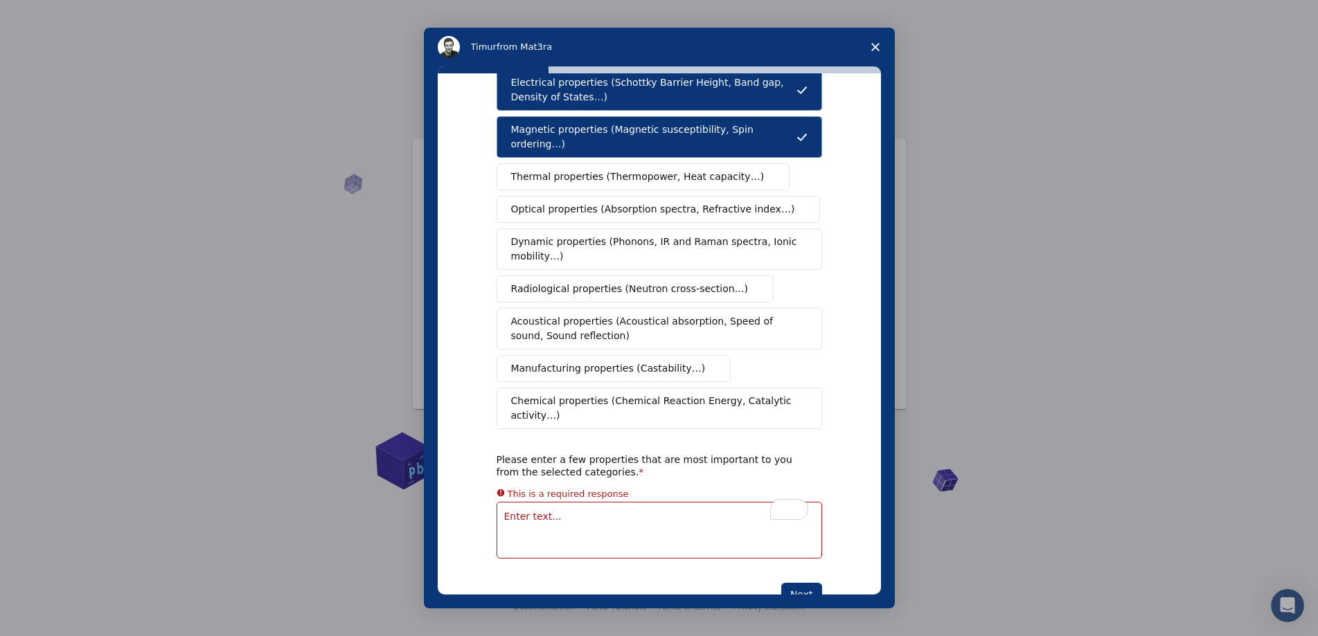
scroll to position [117, 0]
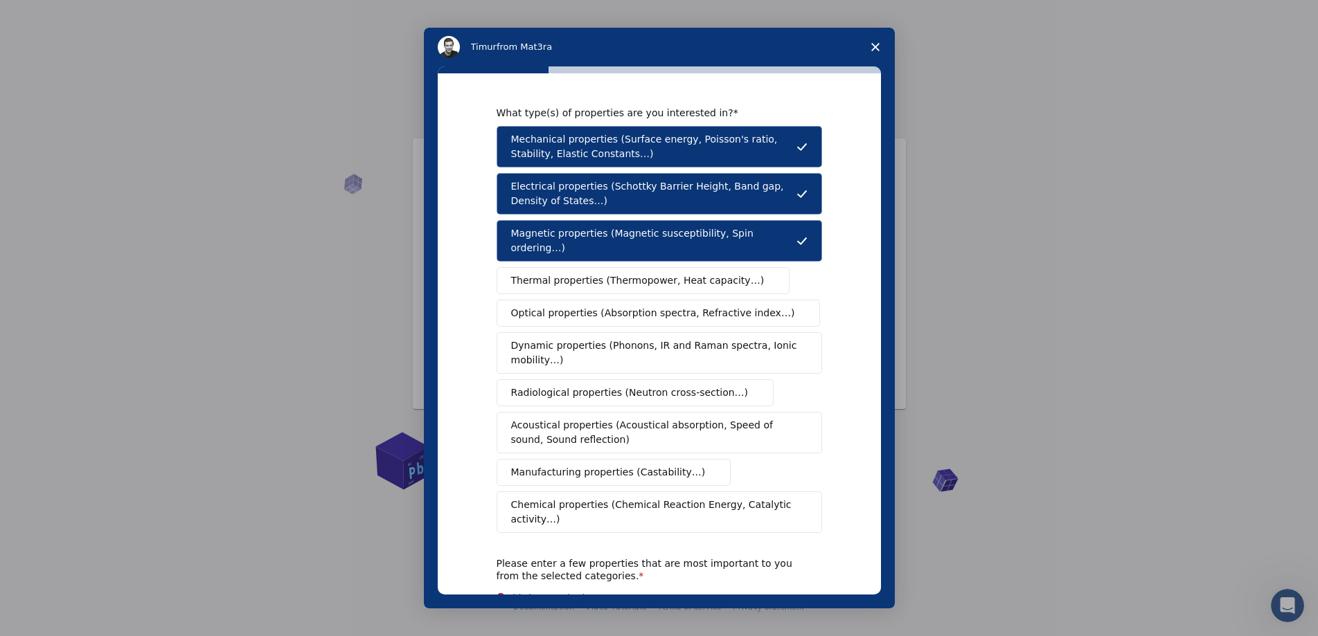
drag, startPoint x: 507, startPoint y: 136, endPoint x: 607, endPoint y: 172, distance: 106.4
click at [607, 168] on div "Mechanical properties (Surface energy, Poisson's ratio, Stability, Elastic Cons…" at bounding box center [658, 329] width 325 height 407
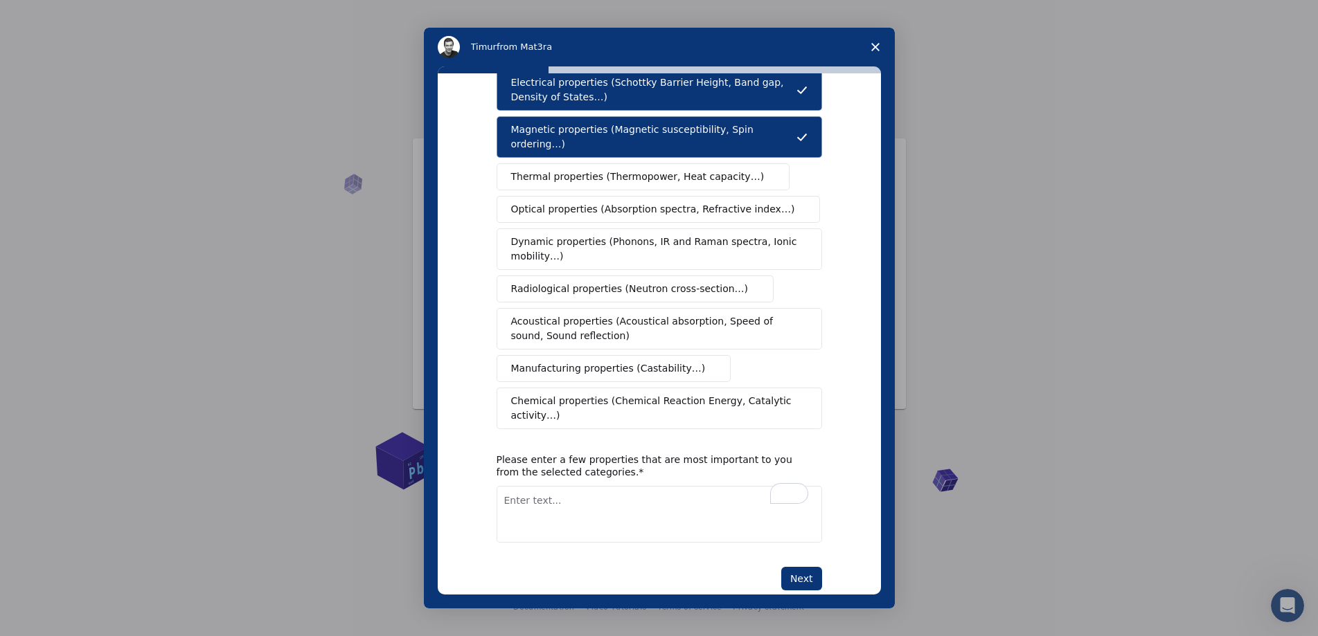
click at [568, 486] on textarea "To enrich screen reader interactions, please activate Accessibility in Grammarl…" at bounding box center [658, 514] width 325 height 57
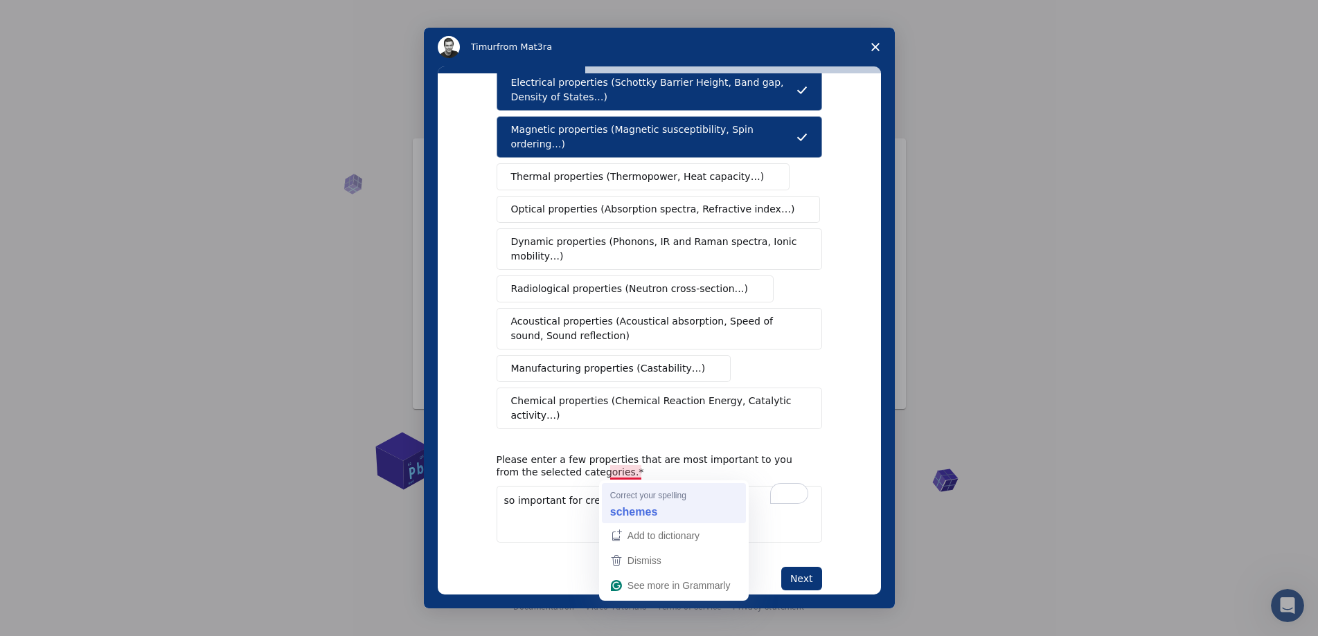
type textarea "so important for creating schemes"
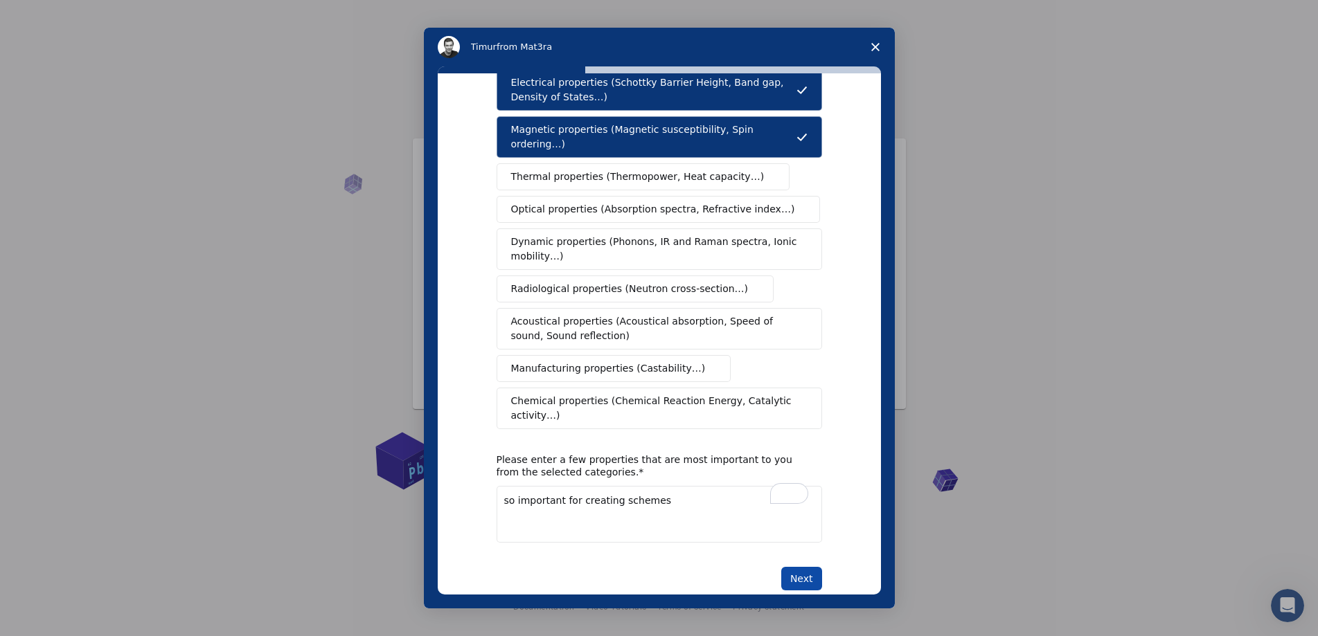
click at [818, 567] on button "Next" at bounding box center [801, 579] width 41 height 24
click at [811, 567] on button "Next" at bounding box center [801, 579] width 41 height 24
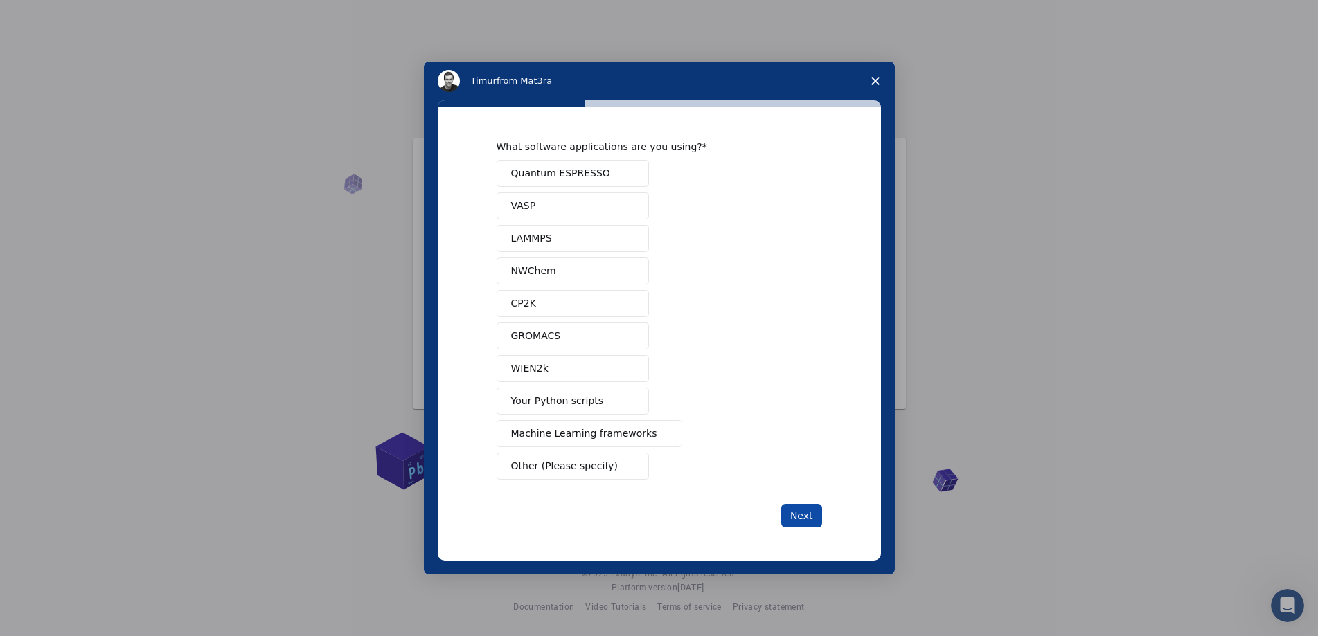
click at [792, 518] on button "Next" at bounding box center [801, 516] width 41 height 24
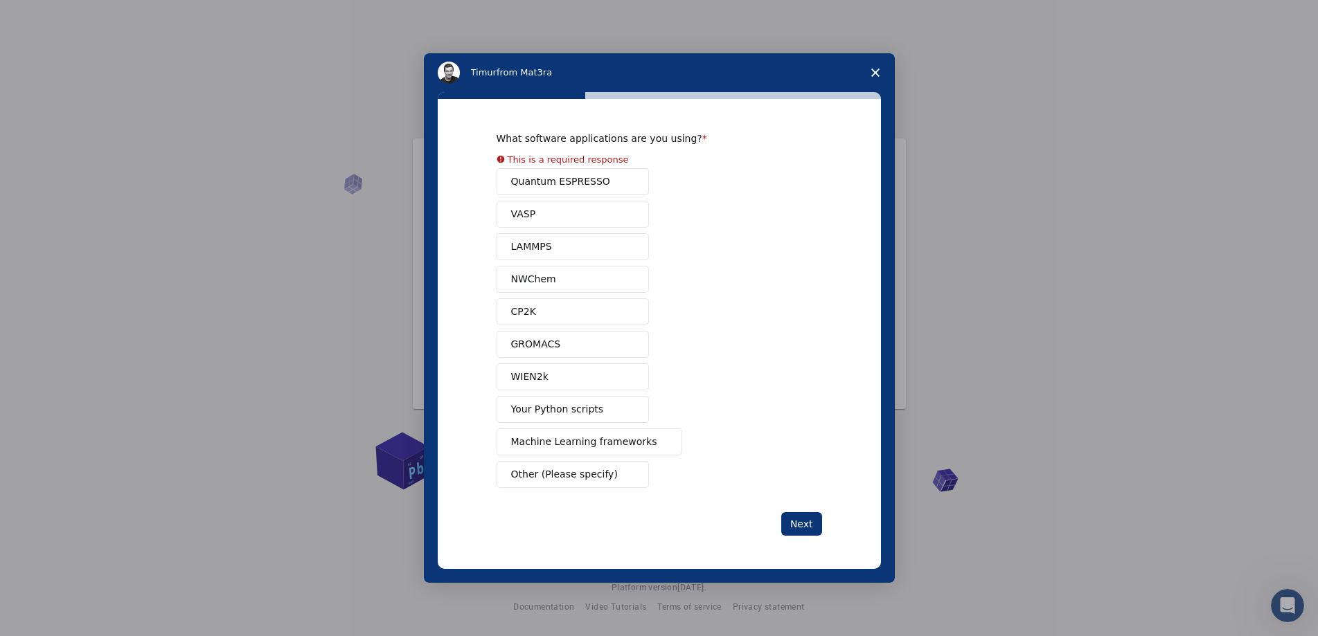
click at [602, 451] on div "Quantum ESPRESSO VASP LAMMPS NWChem CP2K GROMACS WIEN2k Your Python scripts Mac…" at bounding box center [658, 328] width 325 height 320
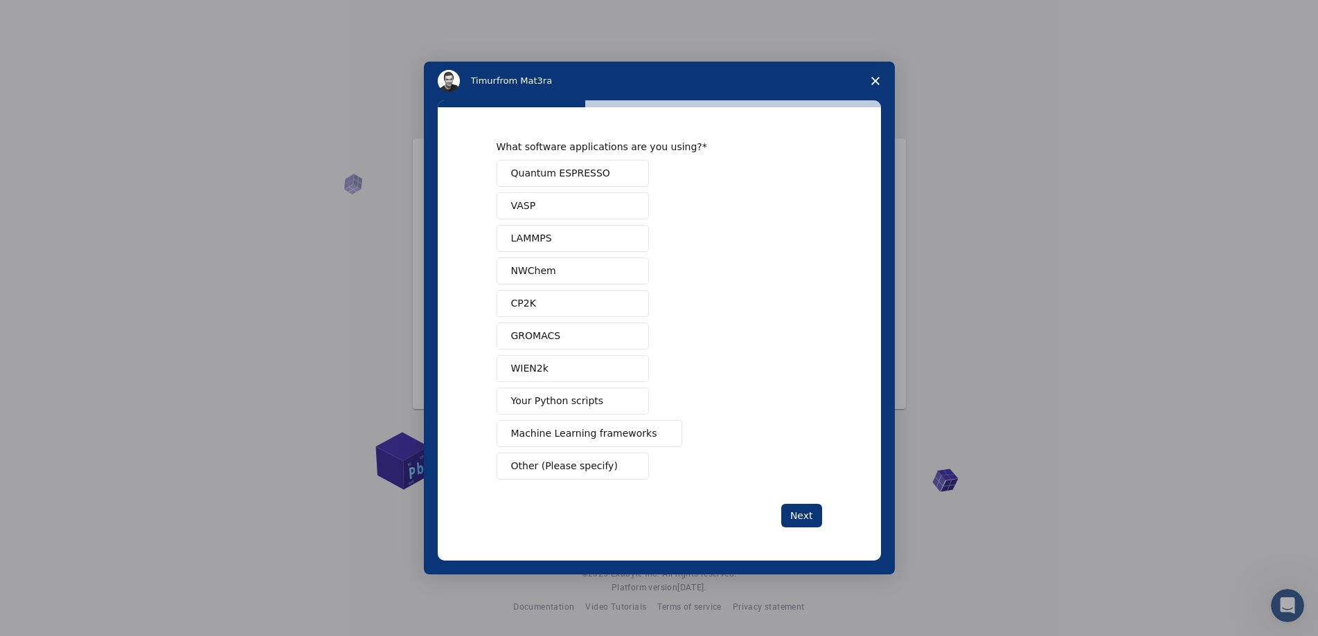
click at [606, 440] on span "Machine Learning frameworks" at bounding box center [584, 434] width 146 height 15
click at [798, 505] on button "Next" at bounding box center [801, 516] width 41 height 24
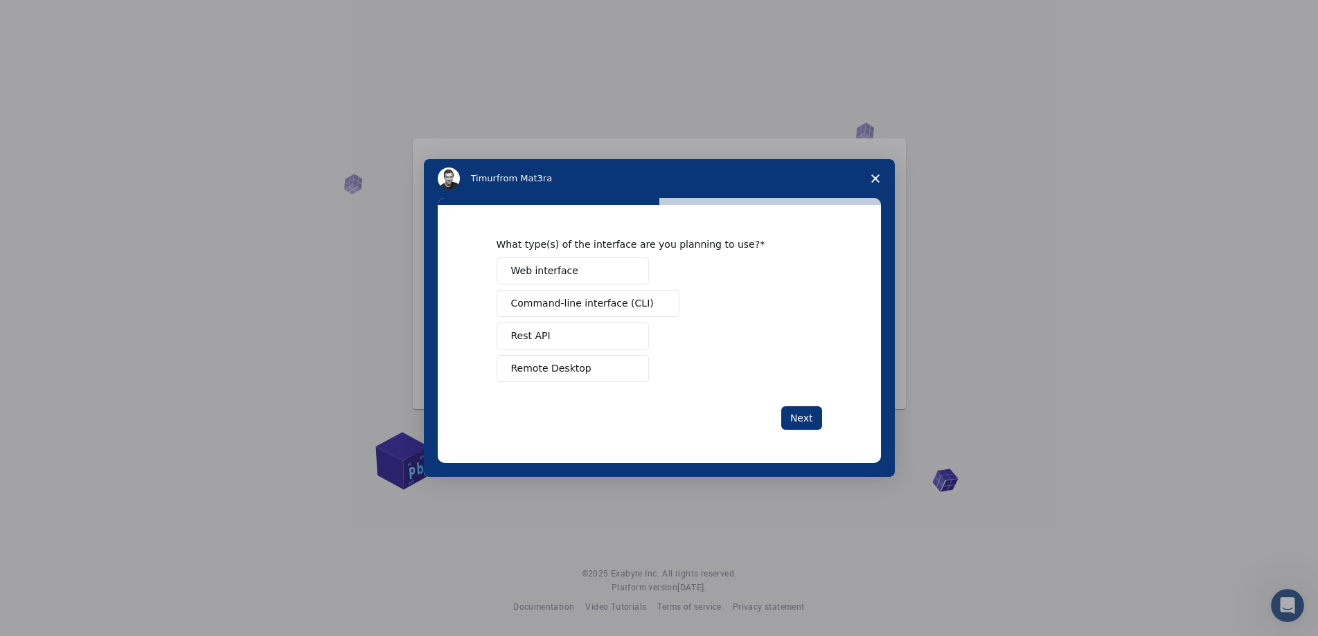
click at [879, 178] on span "Close survey" at bounding box center [875, 178] width 39 height 39
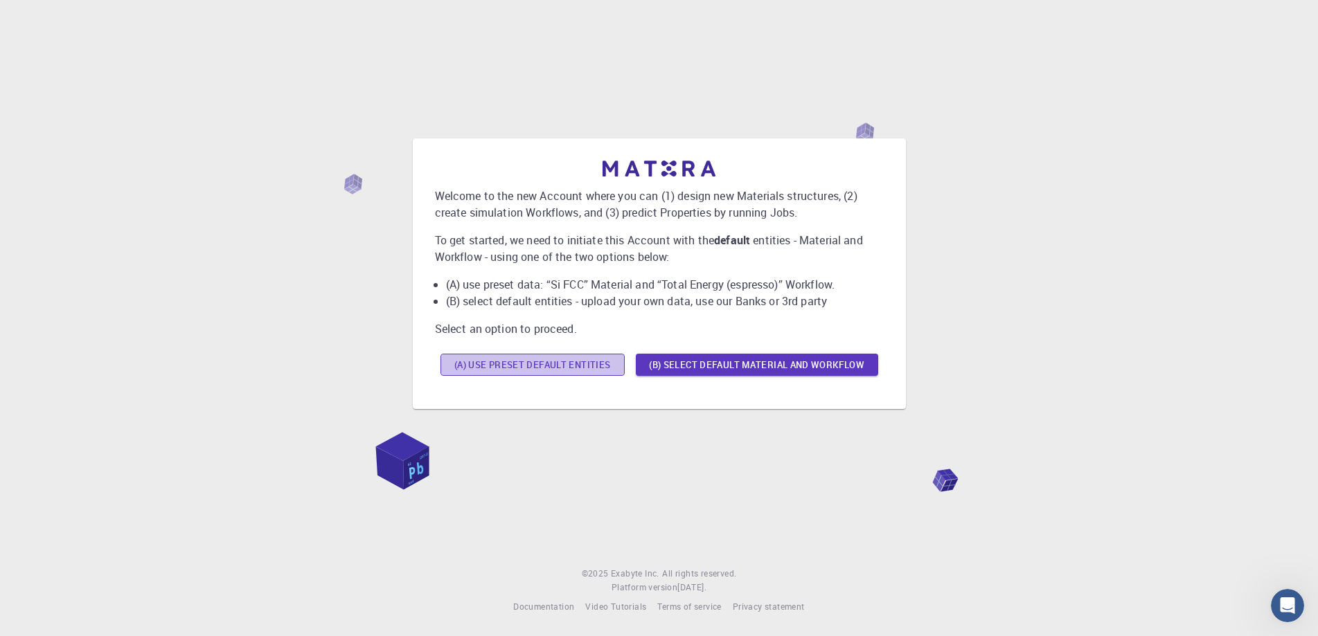
click at [510, 365] on button "(A) Use preset default entities" at bounding box center [532, 365] width 184 height 22
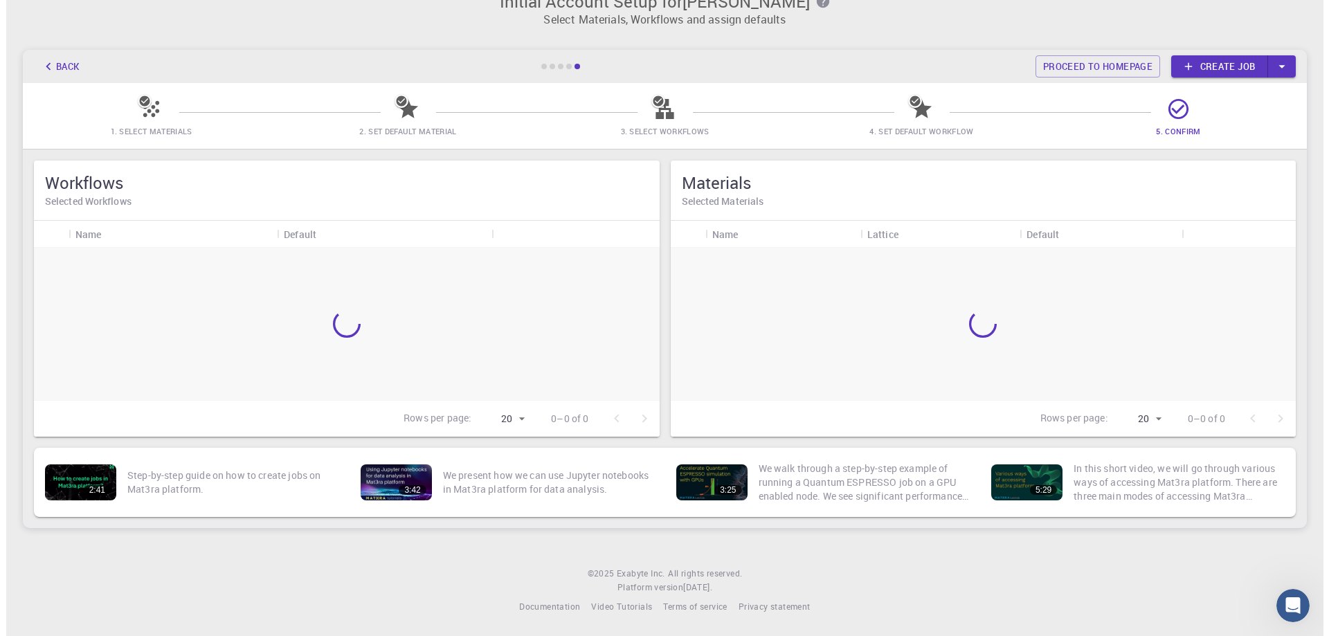
scroll to position [0, 0]
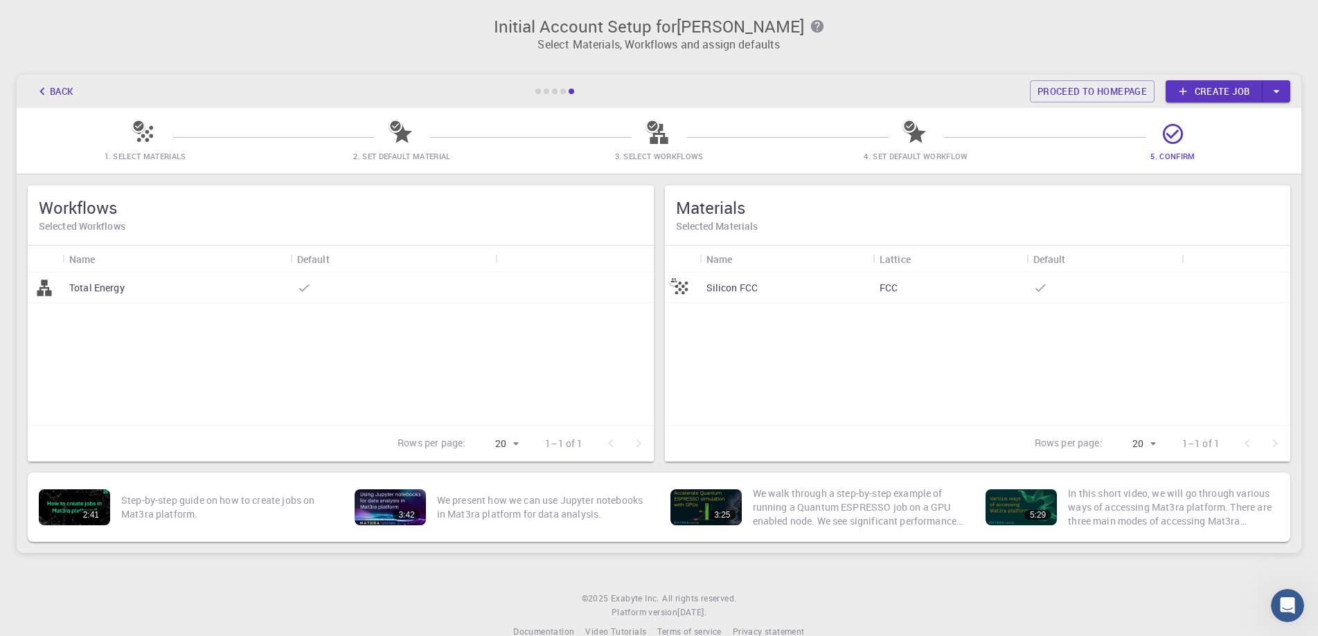
click at [139, 289] on div "Total Energy" at bounding box center [176, 288] width 228 height 30
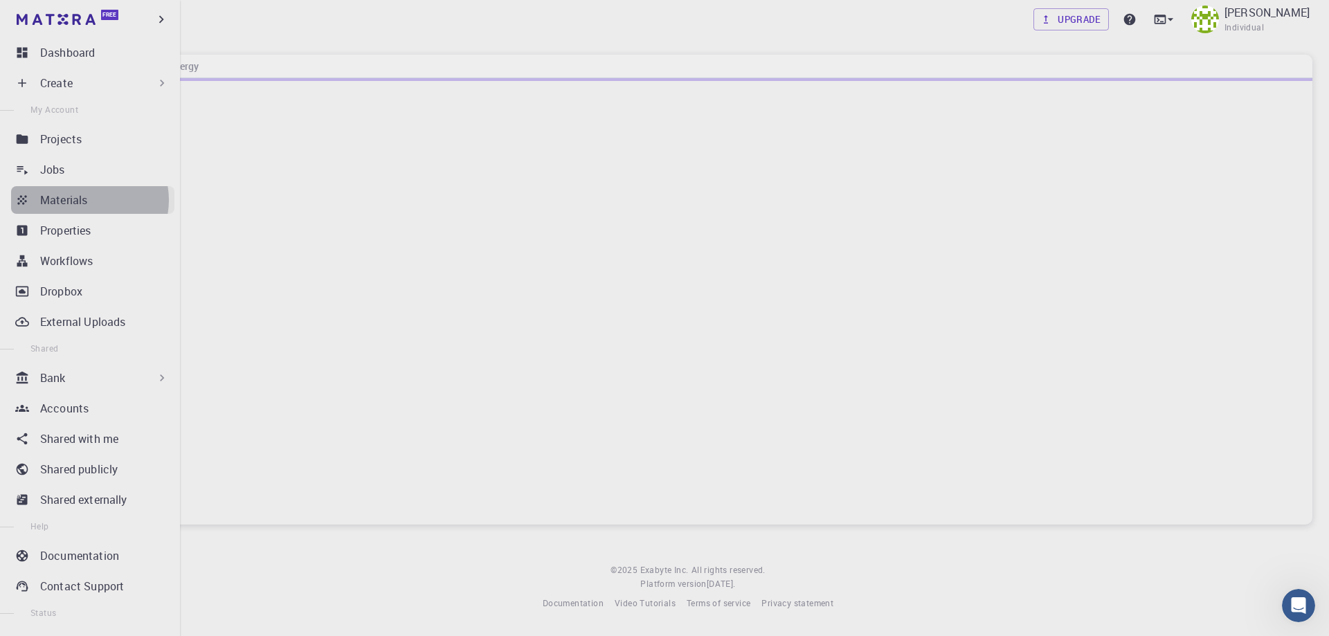
click at [88, 200] on div "Materials" at bounding box center [107, 200] width 134 height 17
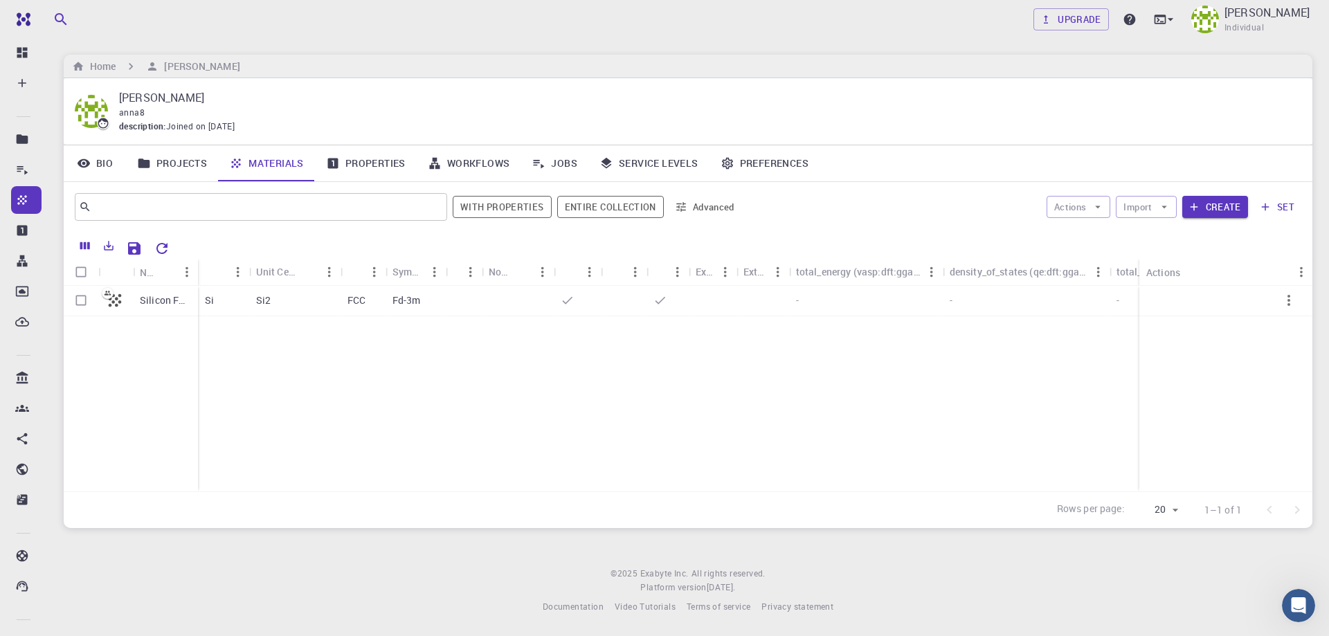
drag, startPoint x: 289, startPoint y: 405, endPoint x: 312, endPoint y: 433, distance: 36.0
